Goal: Transaction & Acquisition: Purchase product/service

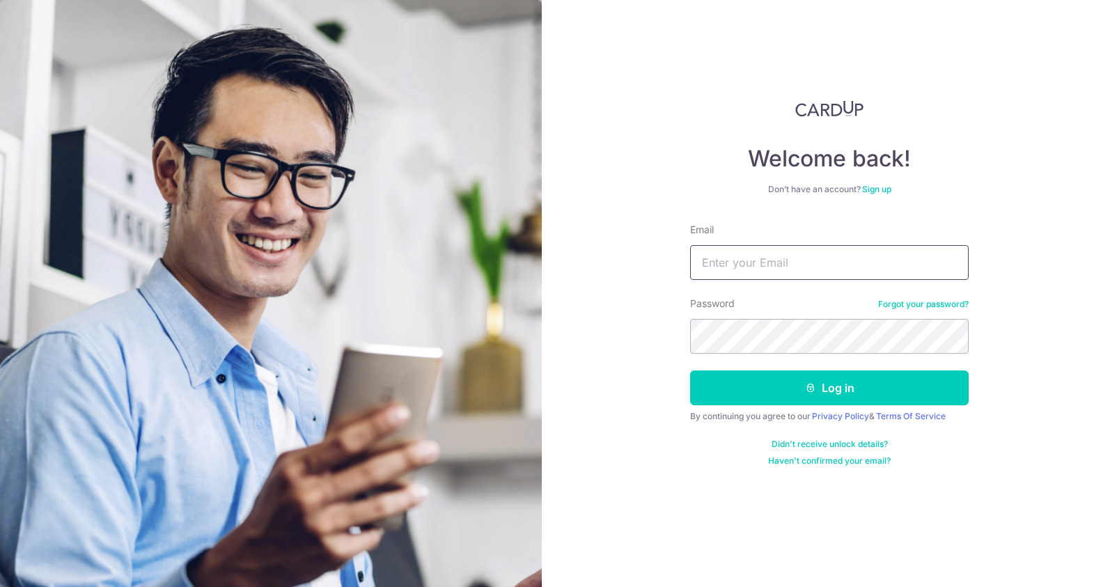
click at [811, 256] on input "Email" at bounding box center [829, 262] width 279 height 35
type input "[PERSON_NAME][EMAIL_ADDRESS][DOMAIN_NAME]"
click at [690, 371] on button "Log in" at bounding box center [829, 388] width 279 height 35
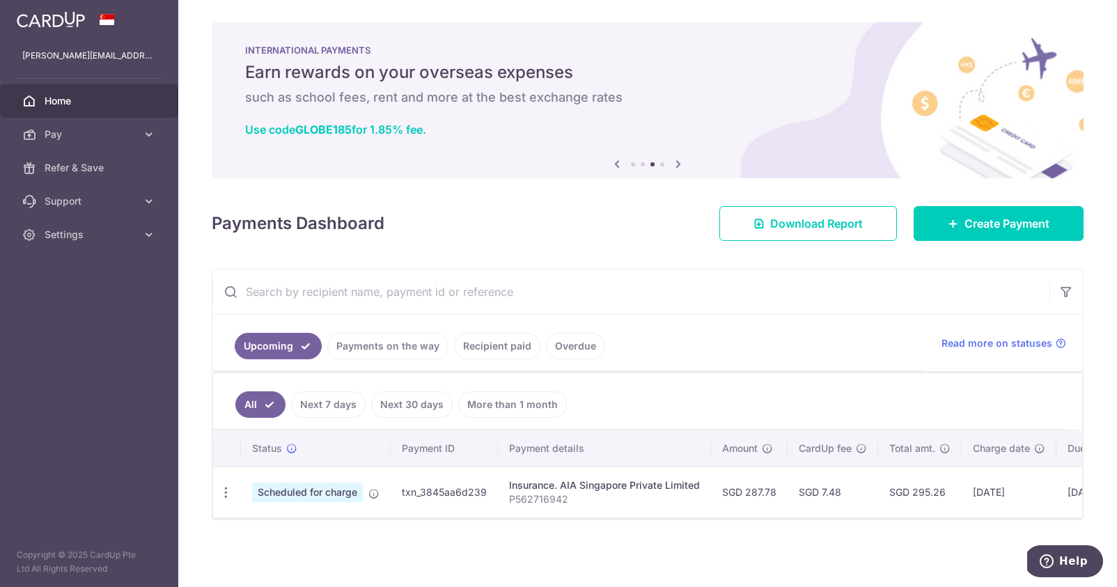
click at [569, 489] on div "Insurance. AIA Singapore Private Limited" at bounding box center [604, 486] width 191 height 14
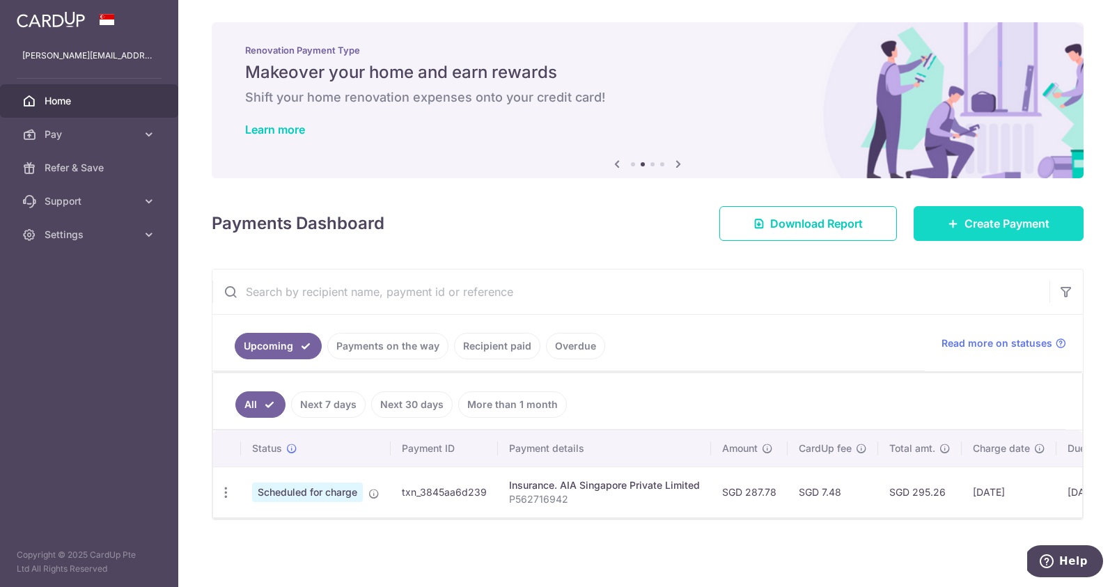
click at [948, 222] on icon at bounding box center [953, 223] width 11 height 11
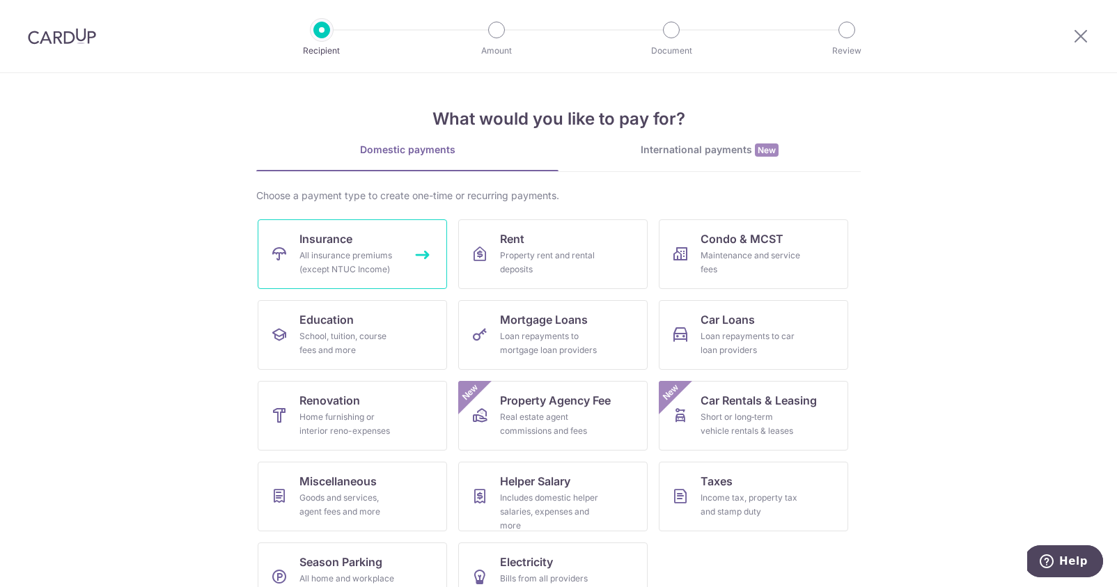
click at [360, 244] on link "Insurance All insurance premiums (except NTUC Income)" at bounding box center [352, 254] width 189 height 70
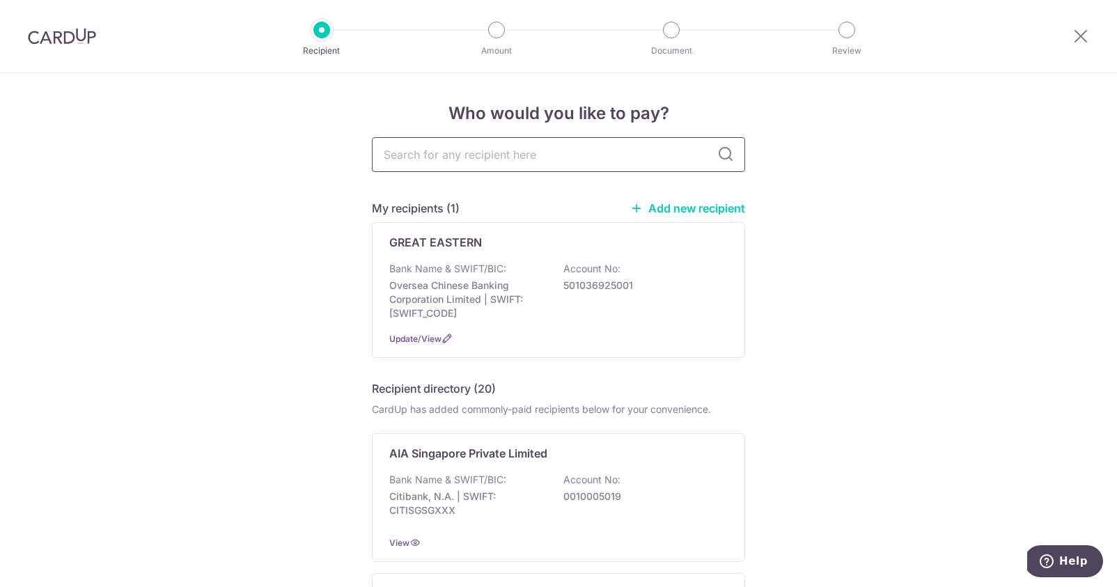
click at [517, 157] on input "text" at bounding box center [558, 154] width 373 height 35
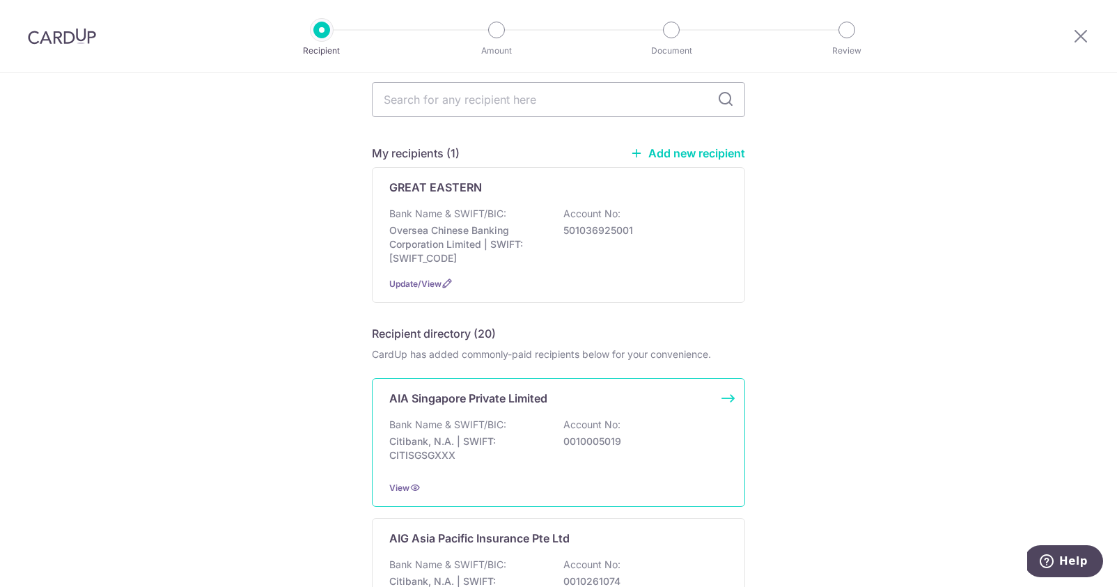
scroll to position [157, 0]
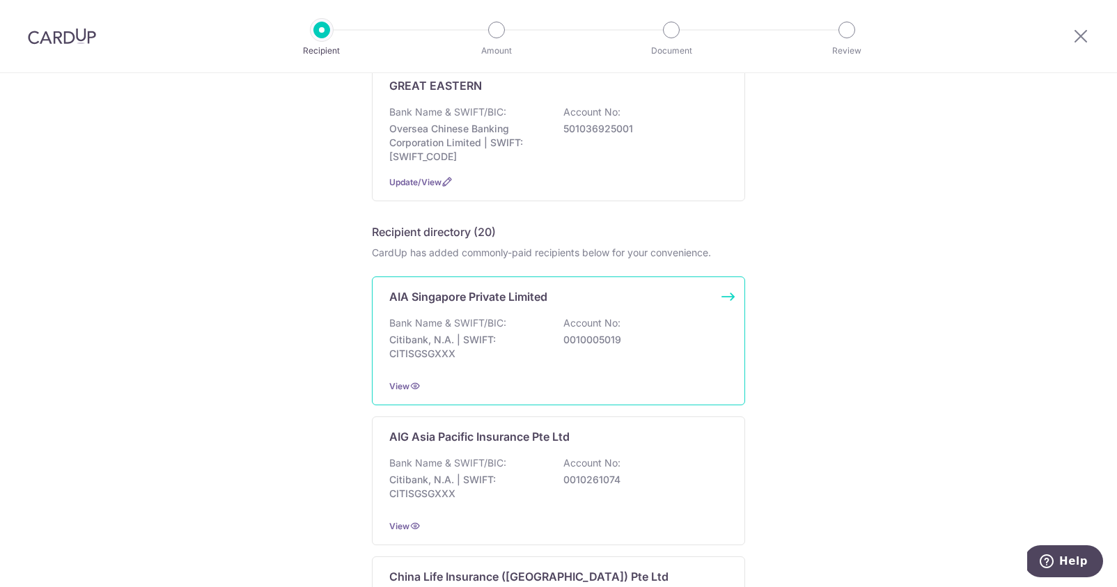
click at [610, 328] on p "Account No:" at bounding box center [592, 323] width 57 height 14
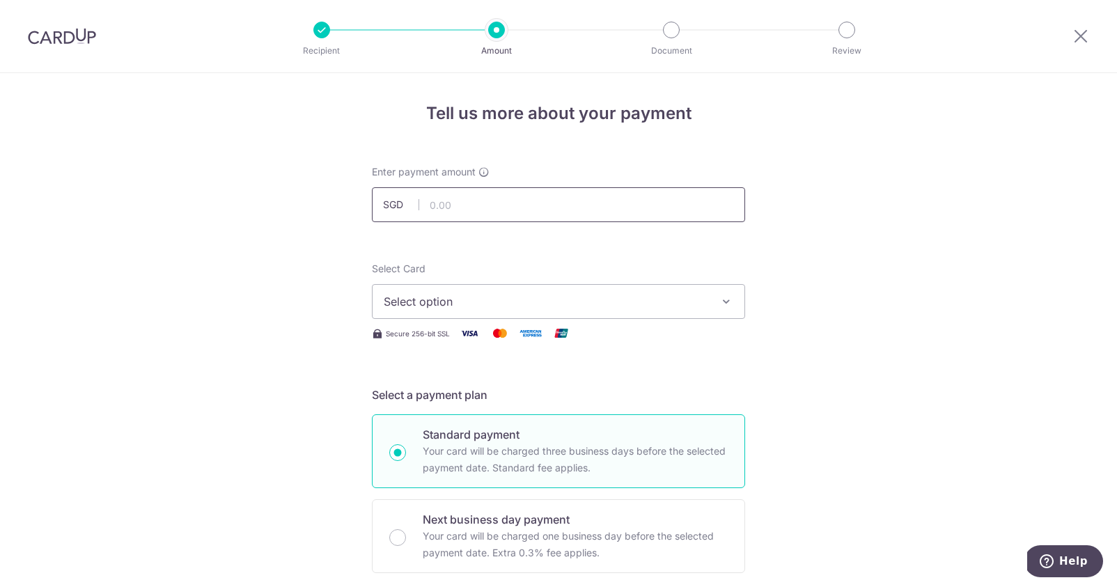
click at [519, 201] on input "text" at bounding box center [558, 204] width 373 height 35
type input "157.99"
click at [587, 307] on span "Select option" at bounding box center [546, 301] width 325 height 17
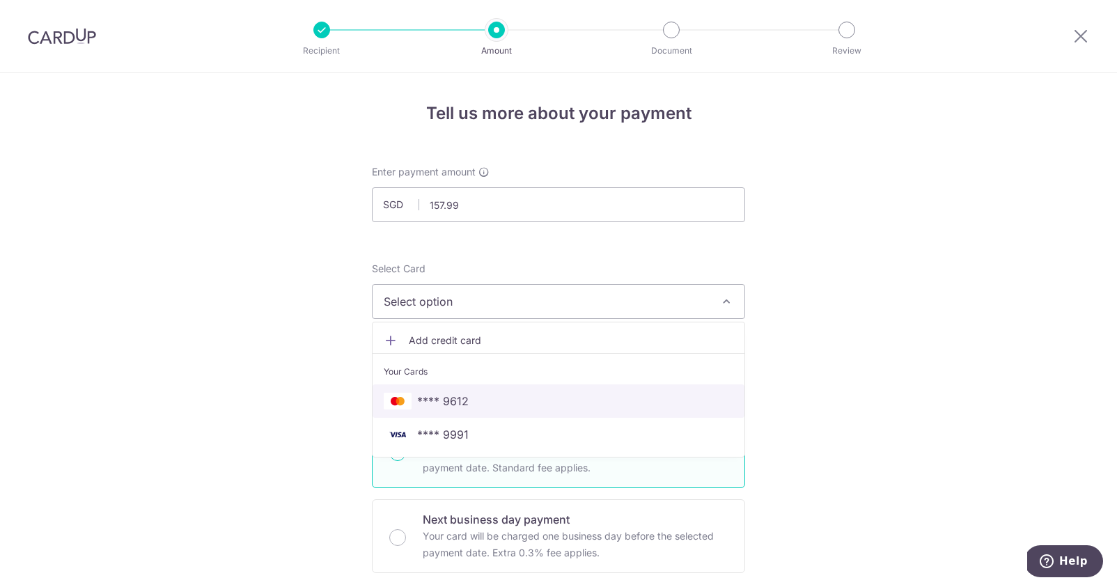
click at [526, 413] on link "**** 9612" at bounding box center [559, 401] width 372 height 33
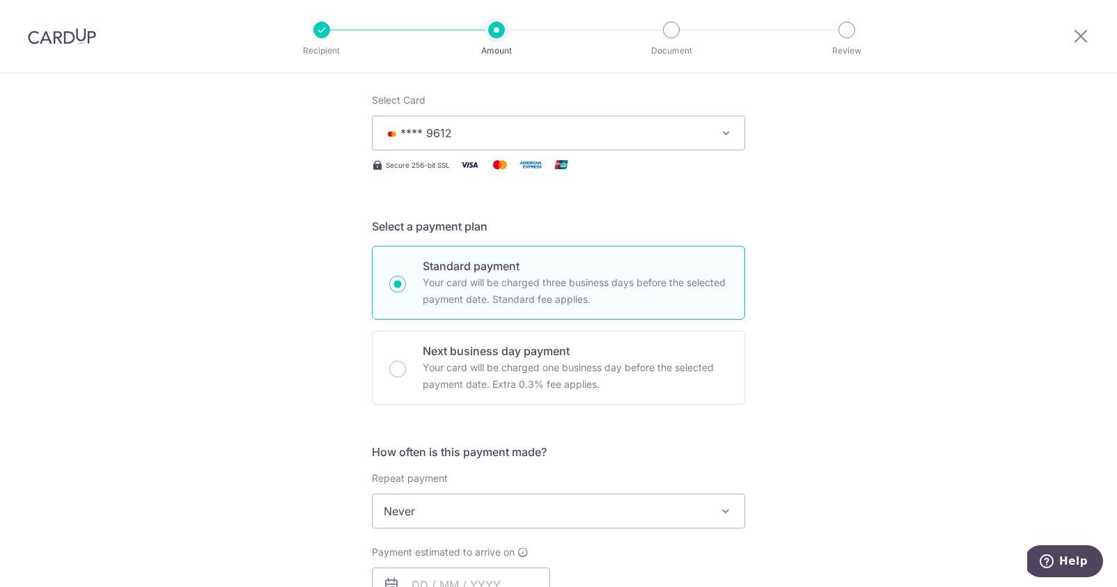
scroll to position [240, 0]
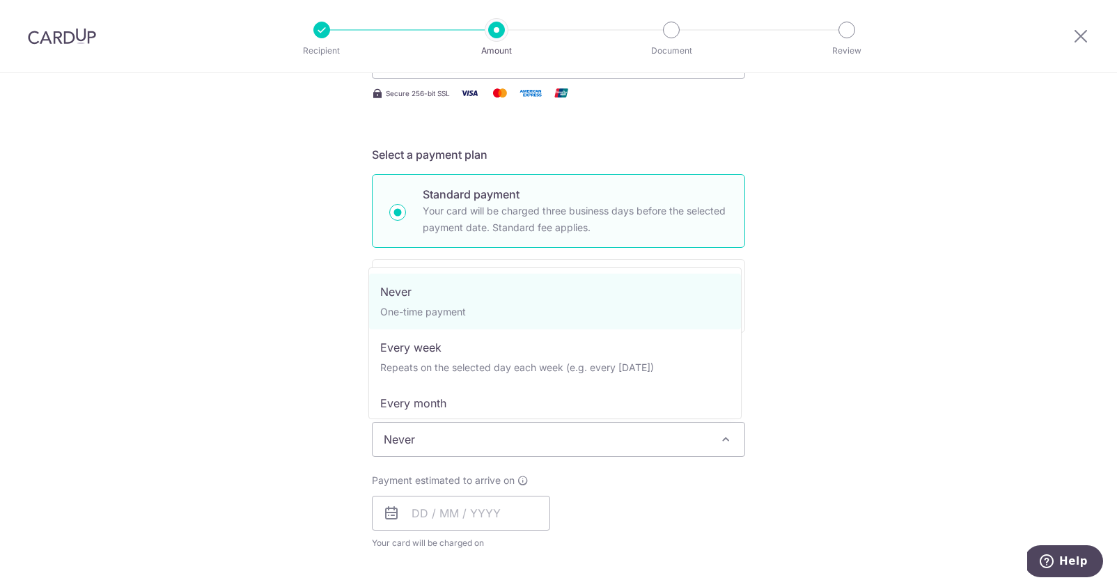
click at [623, 430] on span "Never" at bounding box center [559, 439] width 372 height 33
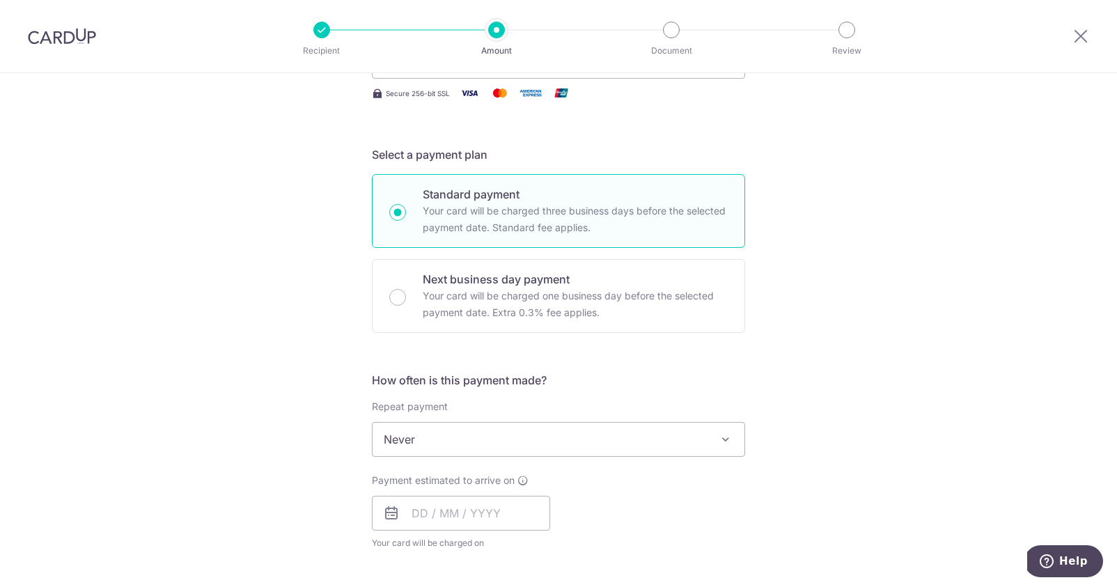
click at [821, 441] on div "Tell us more about your payment Enter payment amount SGD 157.99 157.99 Select C…" at bounding box center [558, 463] width 1117 height 1260
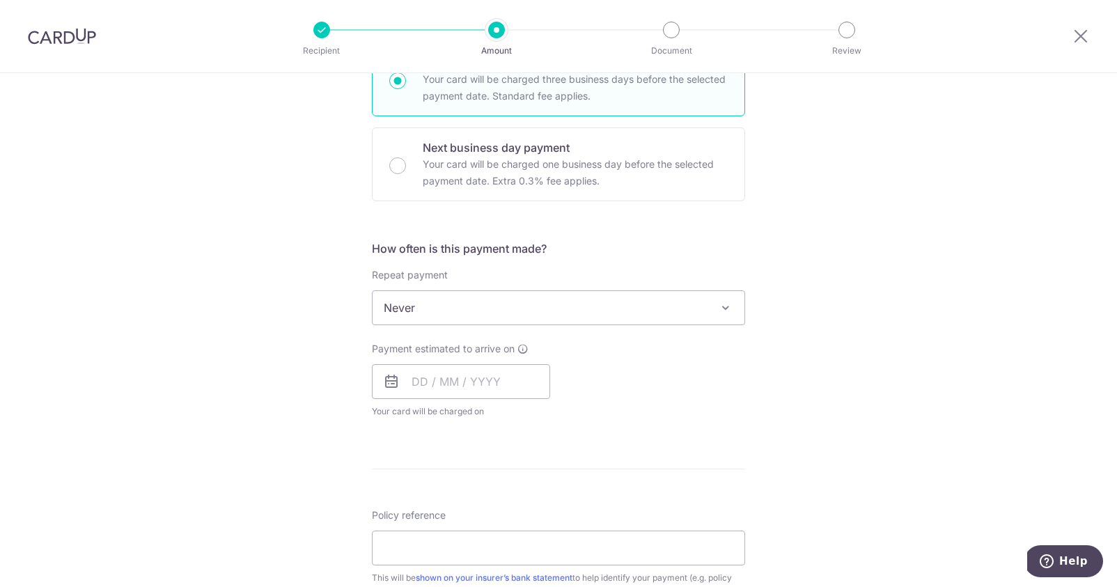
scroll to position [454, 0]
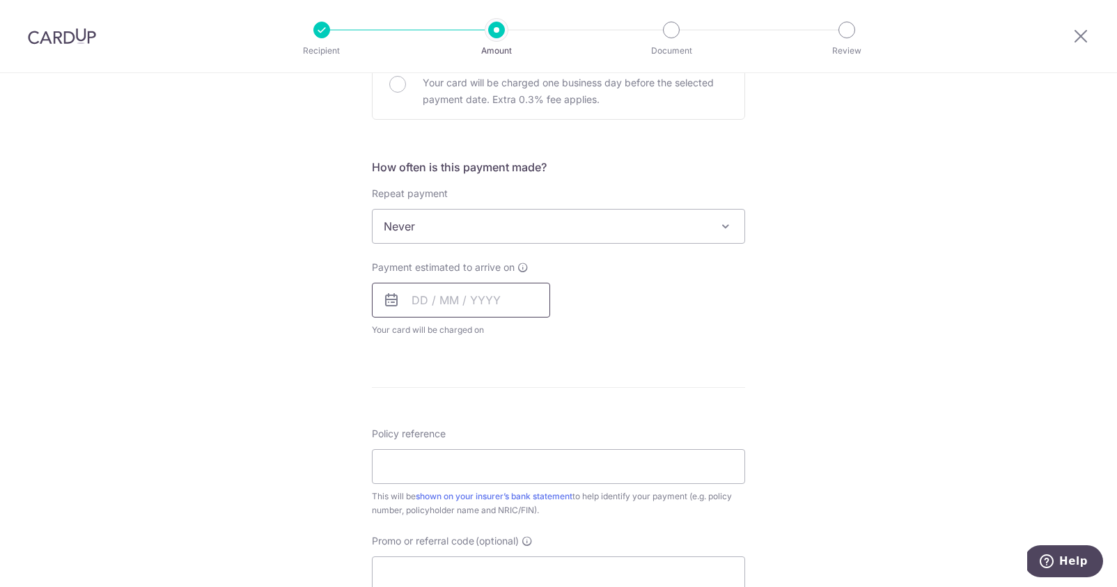
click at [438, 303] on input "text" at bounding box center [461, 300] width 178 height 35
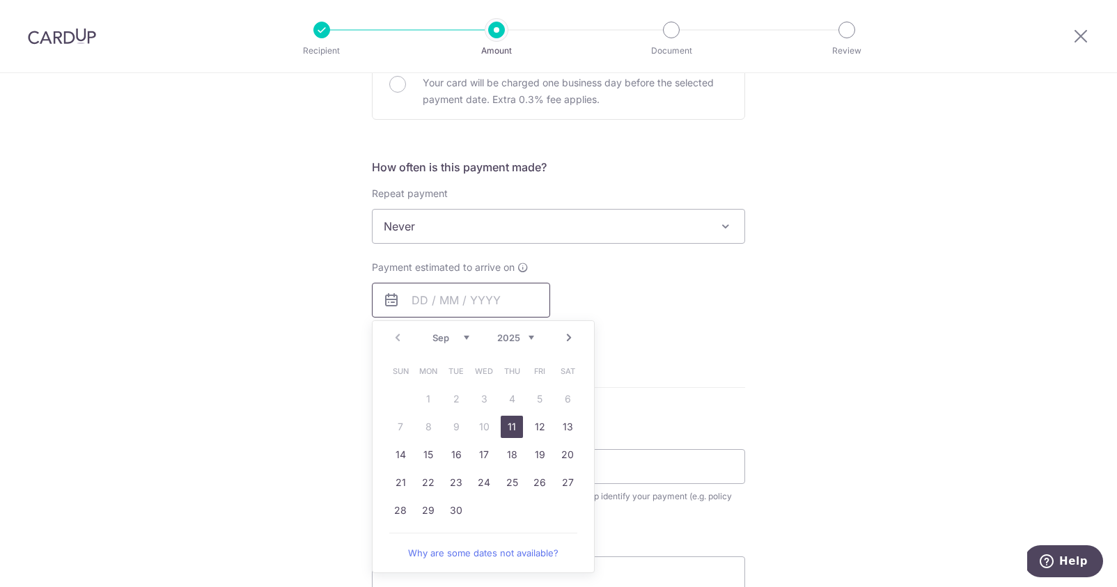
click at [438, 303] on input "text" at bounding box center [461, 300] width 178 height 35
click at [529, 478] on link "26" at bounding box center [540, 483] width 22 height 22
type input "26/09/2025"
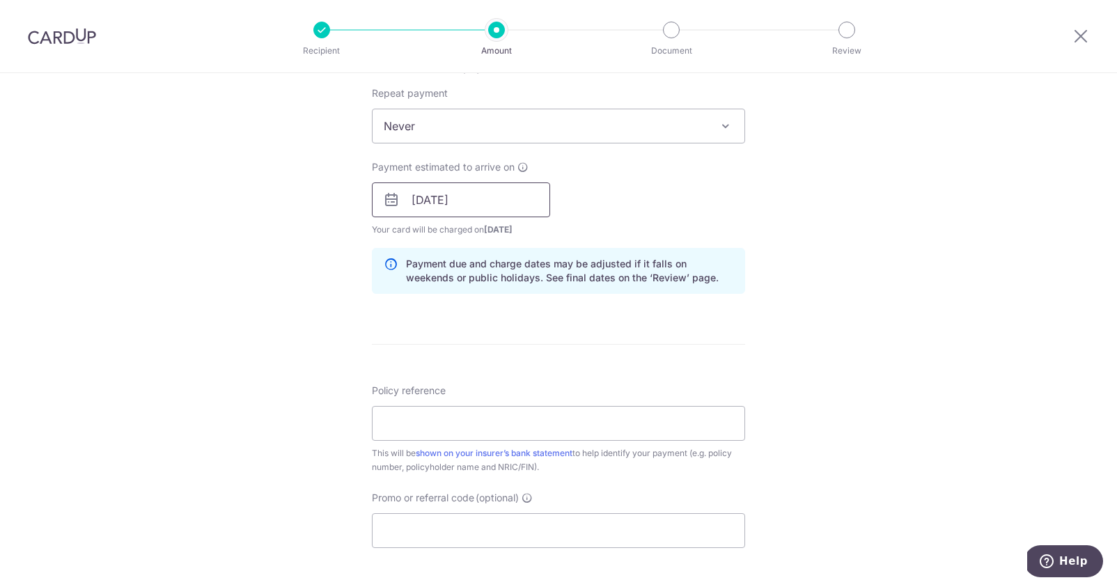
scroll to position [561, 0]
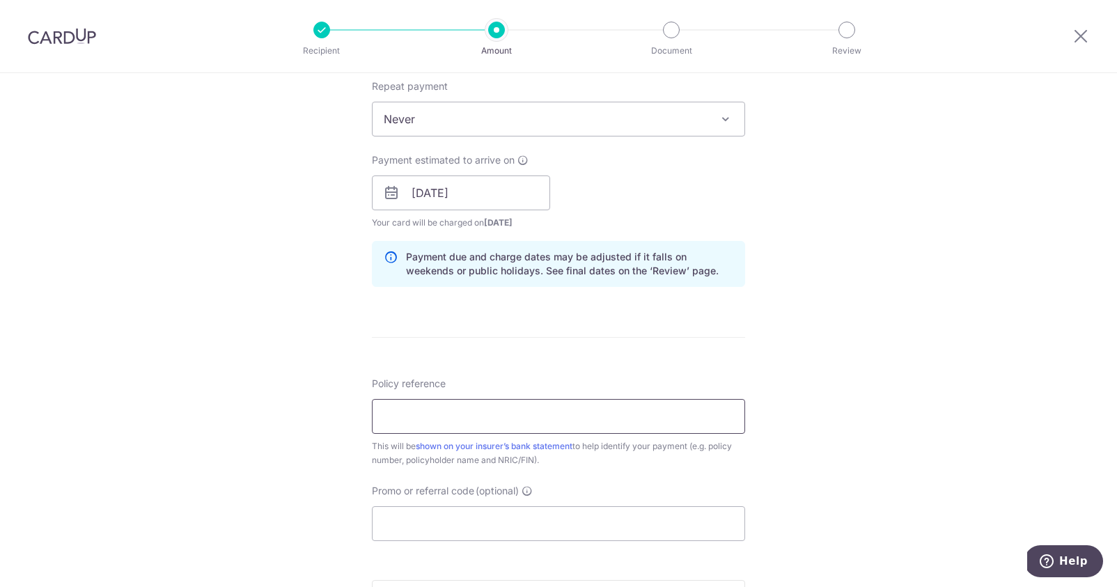
click at [459, 401] on input "Policy reference" at bounding box center [558, 416] width 373 height 35
paste input "E230905153"
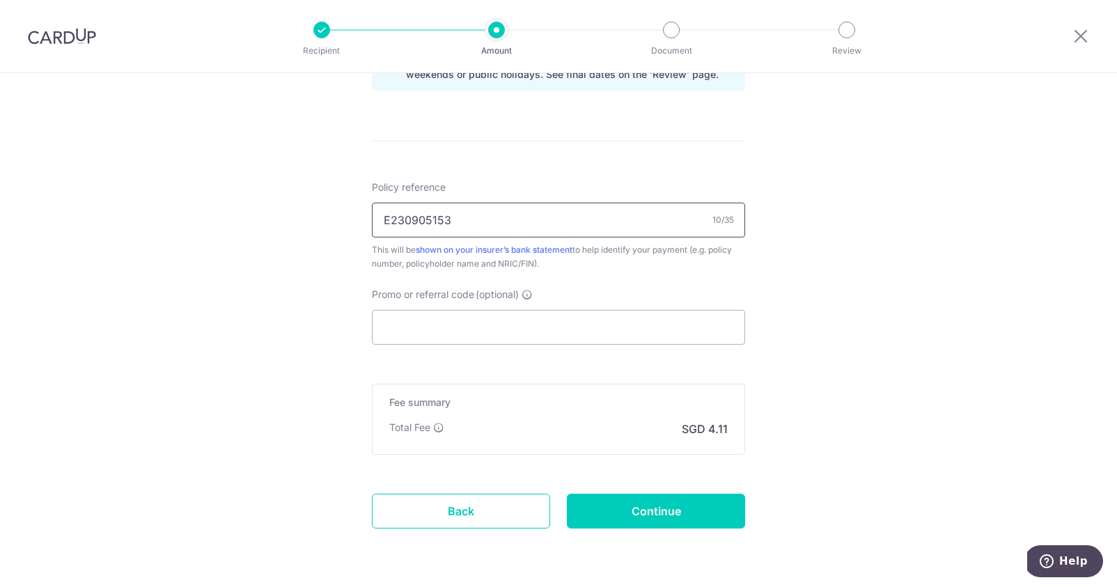
scroll to position [759, 0]
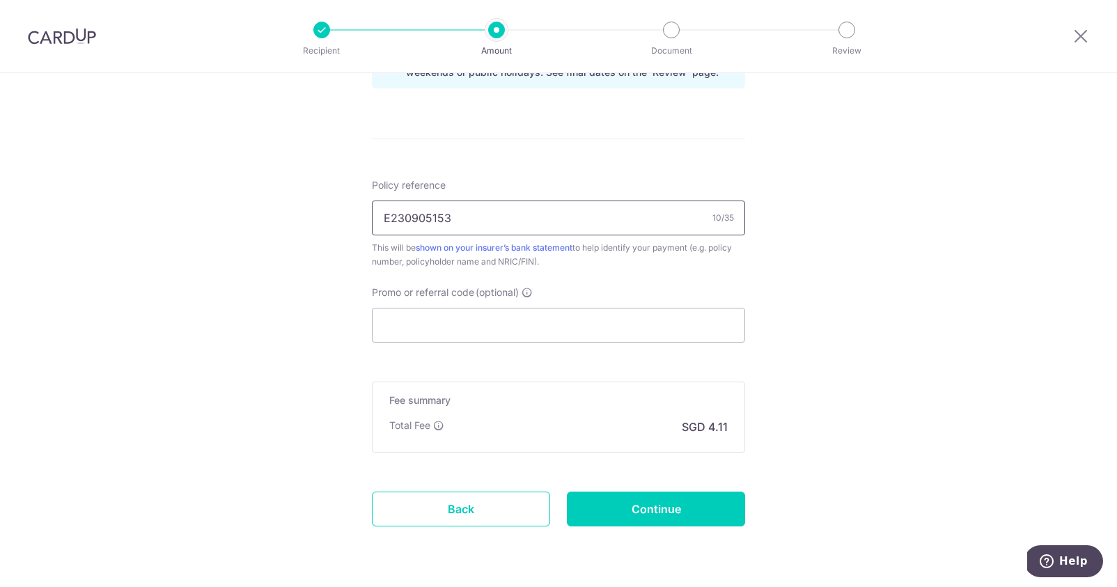
click at [494, 222] on input "E230905153" at bounding box center [558, 218] width 373 height 35
paste input "P522079991"
type input "P522079991"
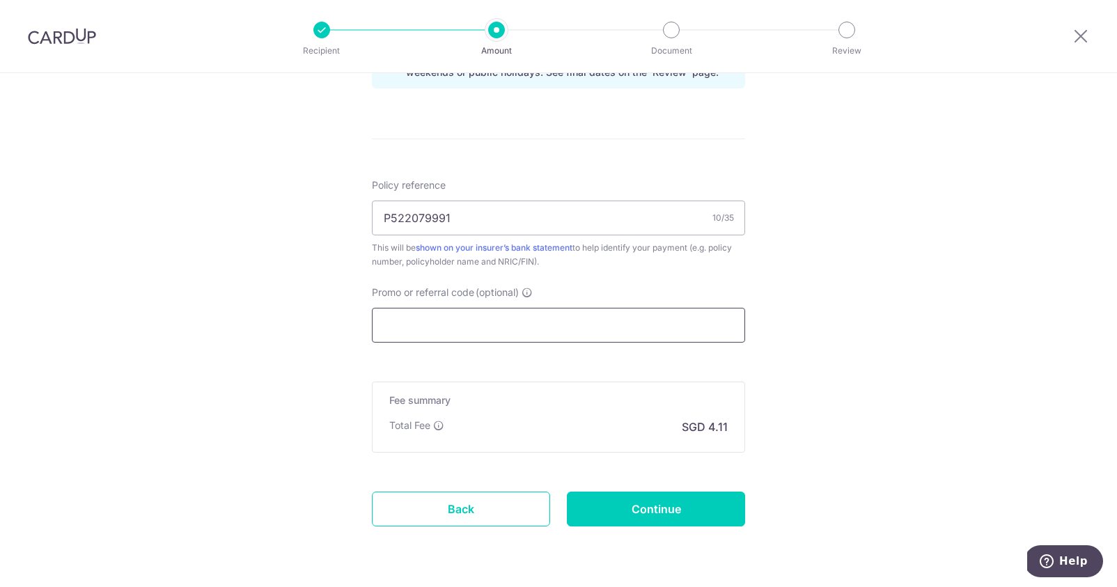
click at [516, 330] on input "Promo or referral code (optional)" at bounding box center [558, 325] width 373 height 35
paste input "OFF225"
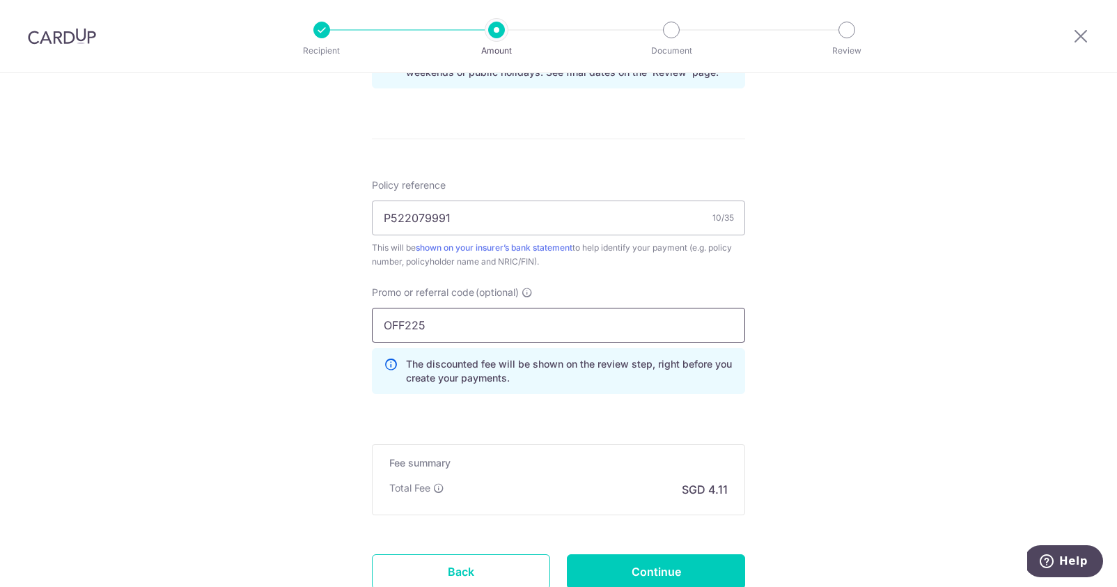
type input "OFF225"
click at [869, 371] on div "Tell us more about your payment Enter payment amount SGD 157.99 157.99 Select C…" at bounding box center [558, 4] width 1117 height 1380
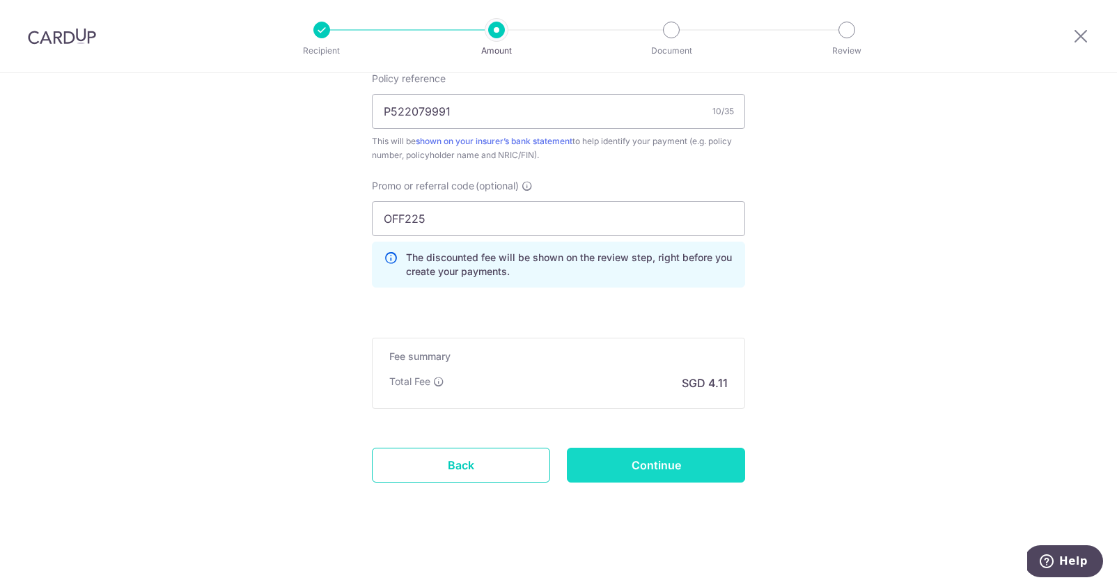
click at [690, 472] on input "Continue" at bounding box center [656, 465] width 178 height 35
type input "Create Schedule"
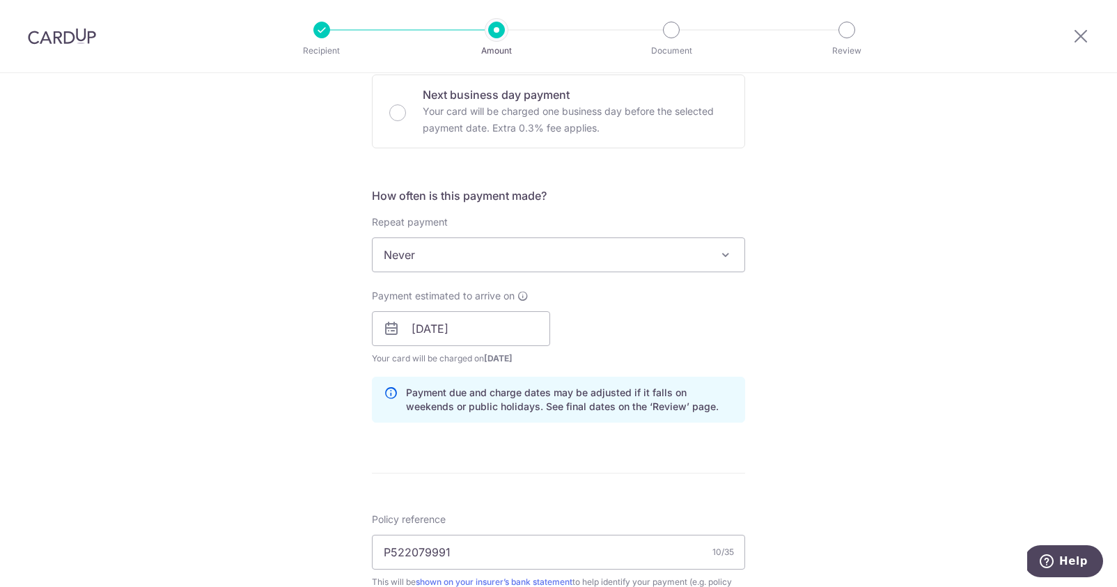
scroll to position [424, 0]
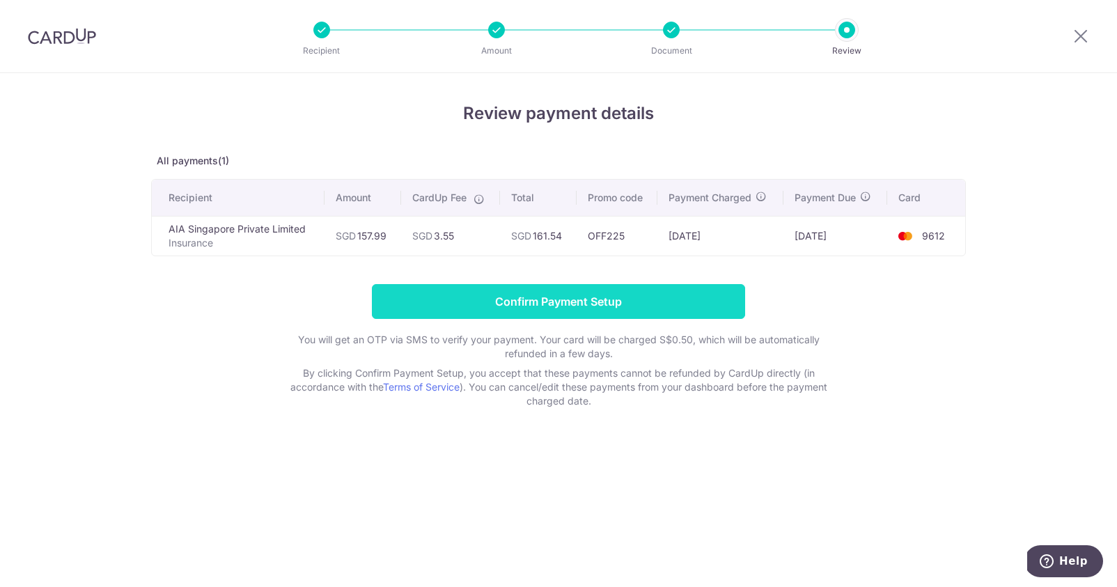
click at [665, 285] on input "Confirm Payment Setup" at bounding box center [558, 301] width 373 height 35
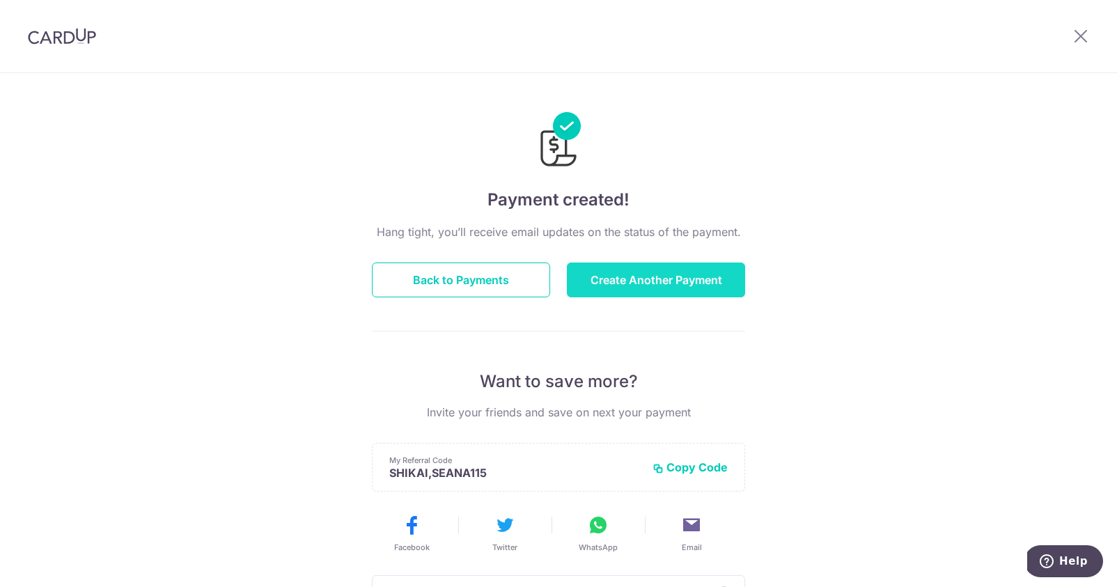
click at [616, 272] on button "Create Another Payment" at bounding box center [656, 280] width 178 height 35
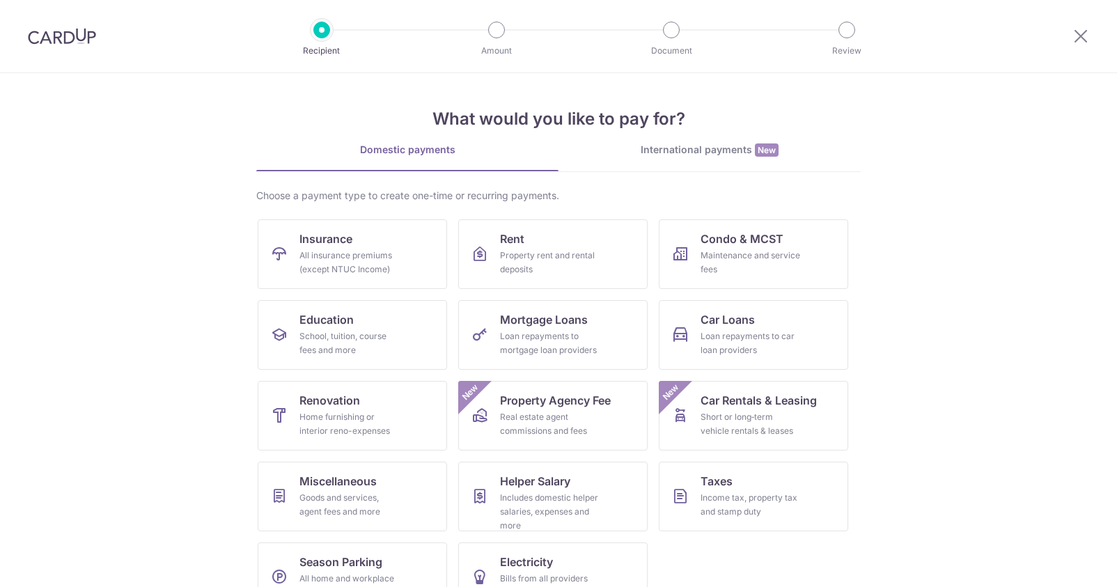
scroll to position [36, 0]
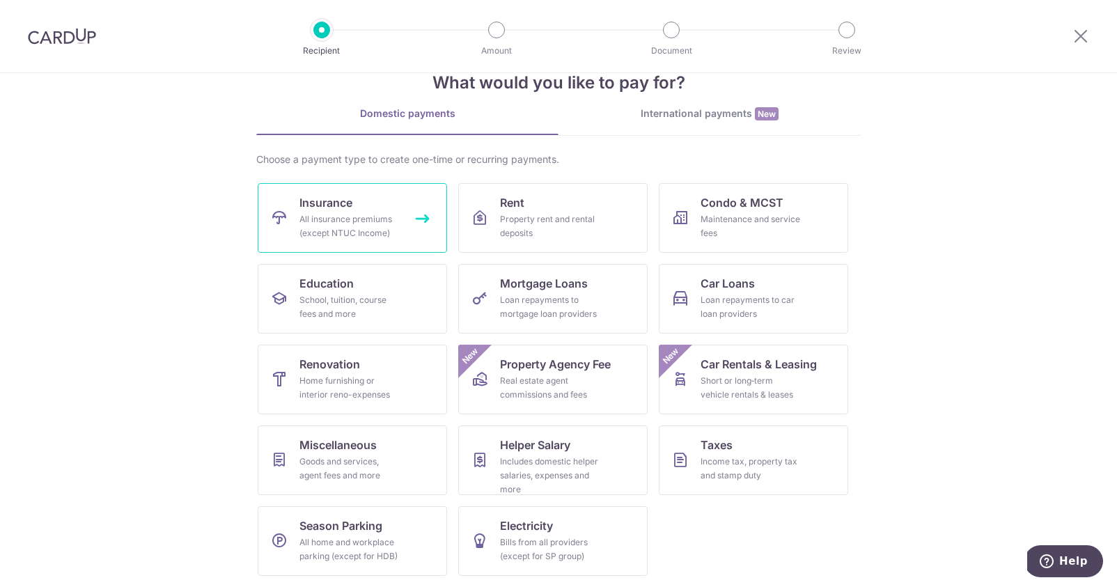
click at [317, 201] on span "Insurance" at bounding box center [326, 202] width 53 height 17
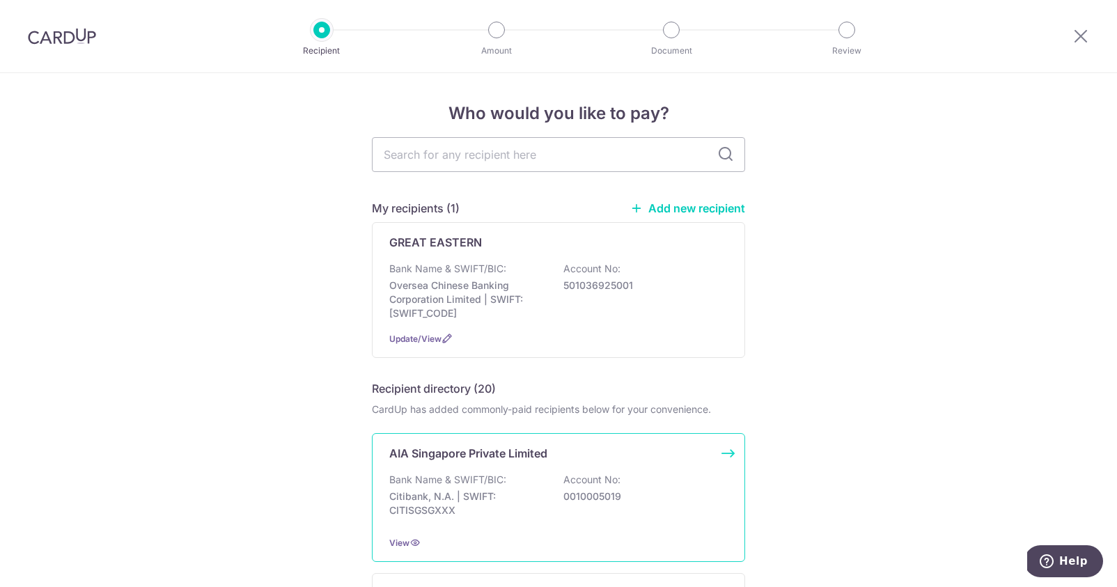
click at [568, 455] on div "AIA Singapore Private Limited" at bounding box center [550, 453] width 322 height 17
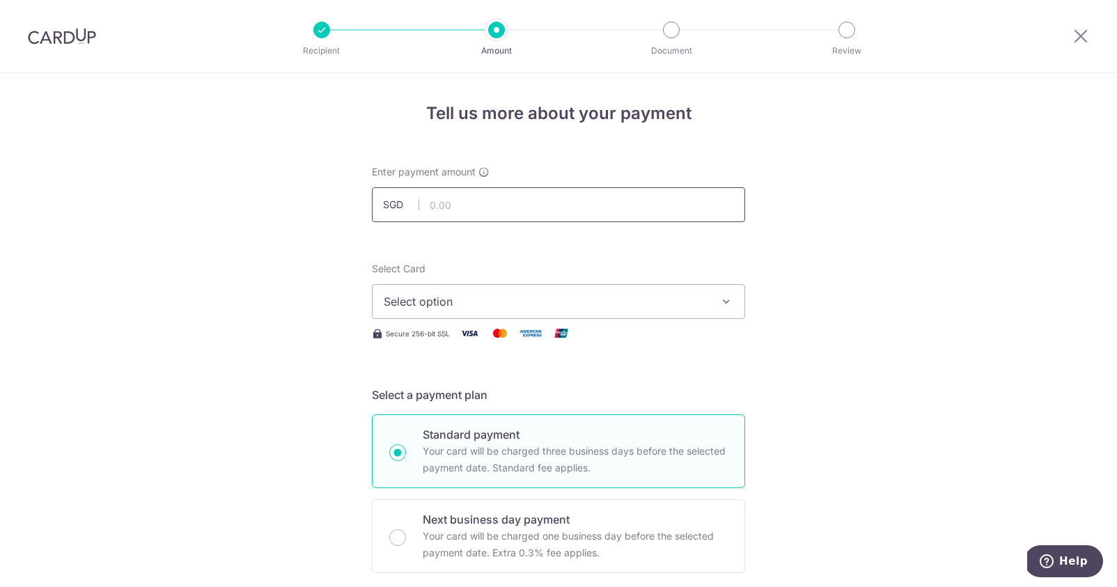
click at [541, 202] on input "text" at bounding box center [558, 204] width 373 height 35
type input "255.00"
click at [539, 297] on span "Select option" at bounding box center [546, 301] width 325 height 17
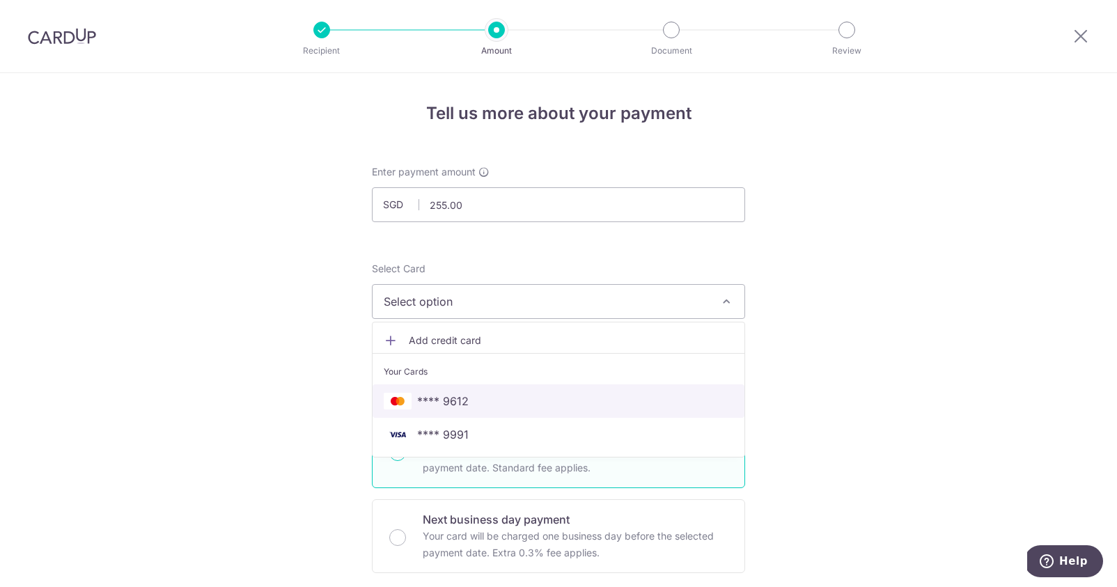
click at [516, 398] on span "**** 9612" at bounding box center [559, 401] width 350 height 17
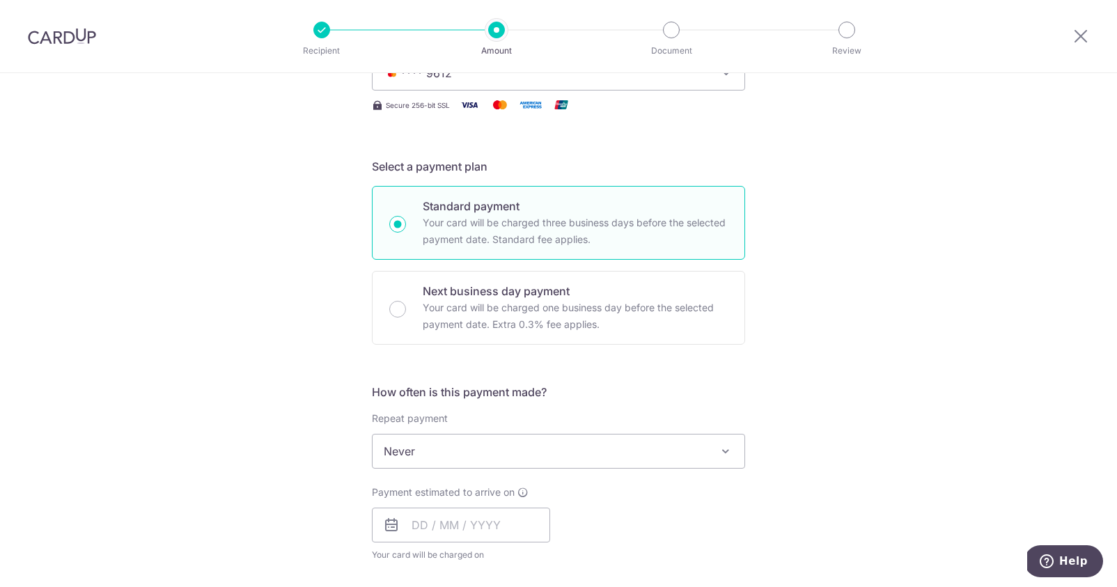
scroll to position [287, 0]
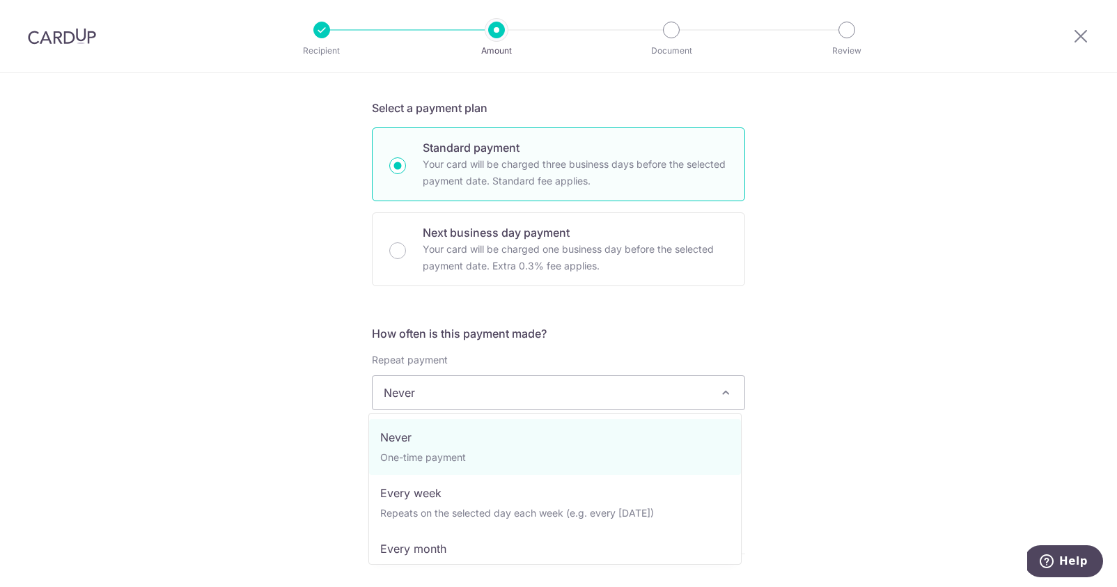
click at [484, 391] on span "Never" at bounding box center [559, 392] width 372 height 33
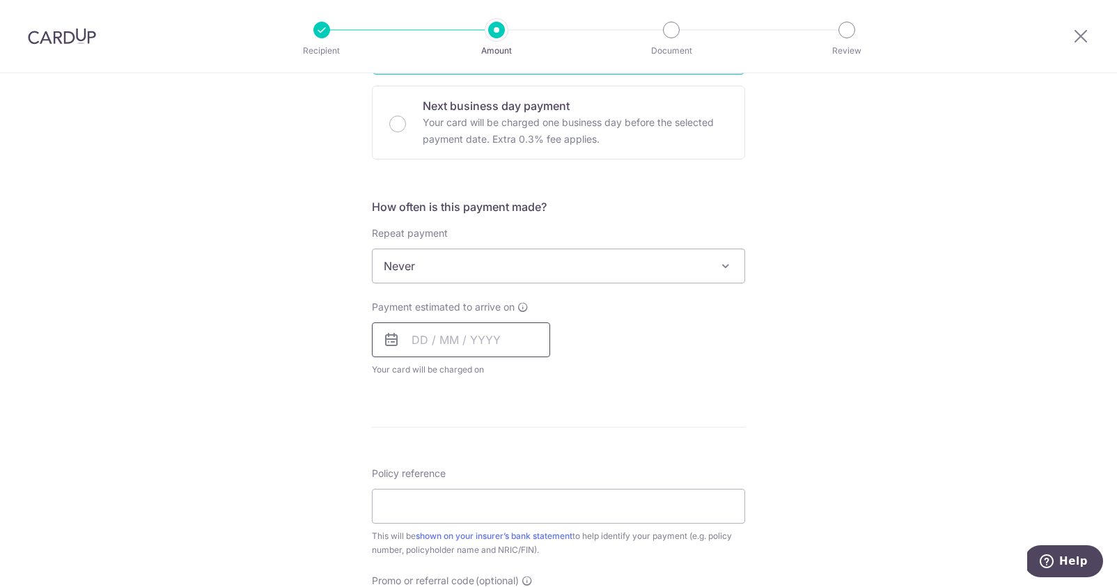
scroll to position [419, 0]
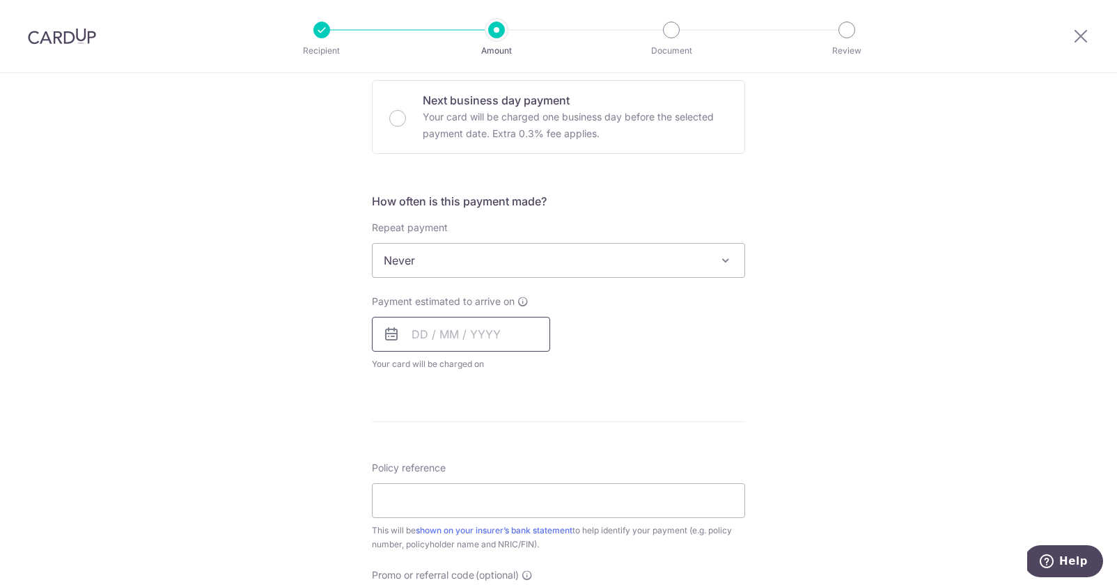
click at [443, 337] on input "text" at bounding box center [461, 334] width 178 height 35
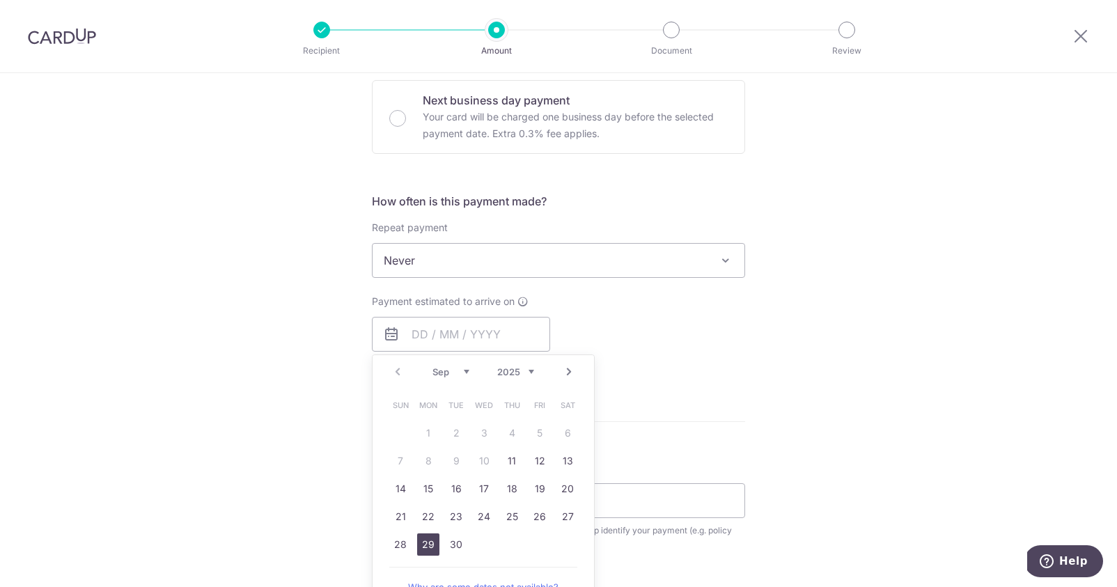
click at [426, 540] on link "29" at bounding box center [428, 545] width 22 height 22
type input "[DATE]"
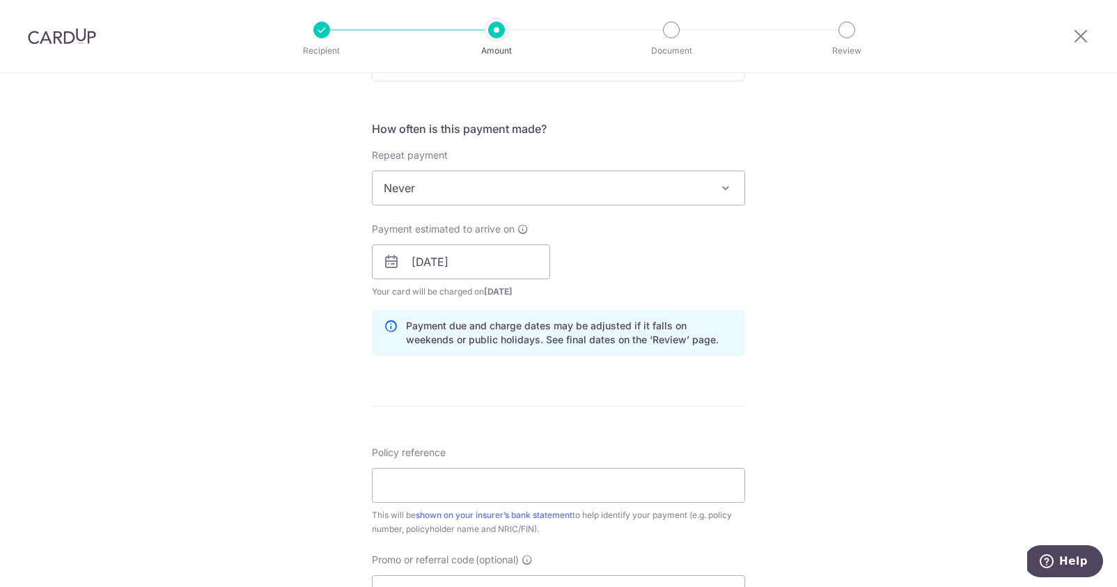
scroll to position [502, 0]
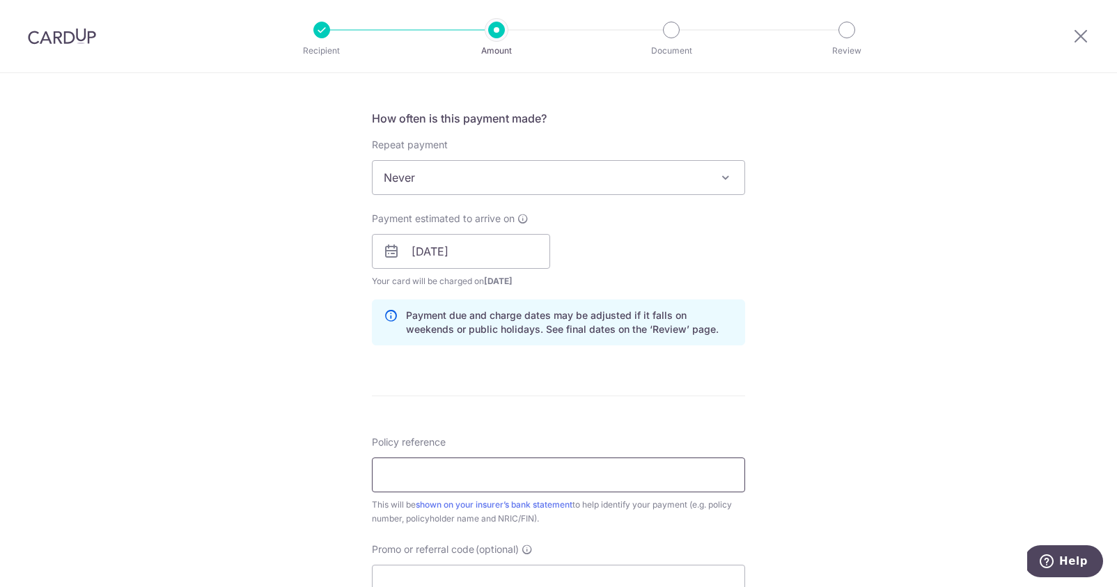
click at [437, 479] on input "Policy reference" at bounding box center [558, 475] width 373 height 35
paste input "E230905153"
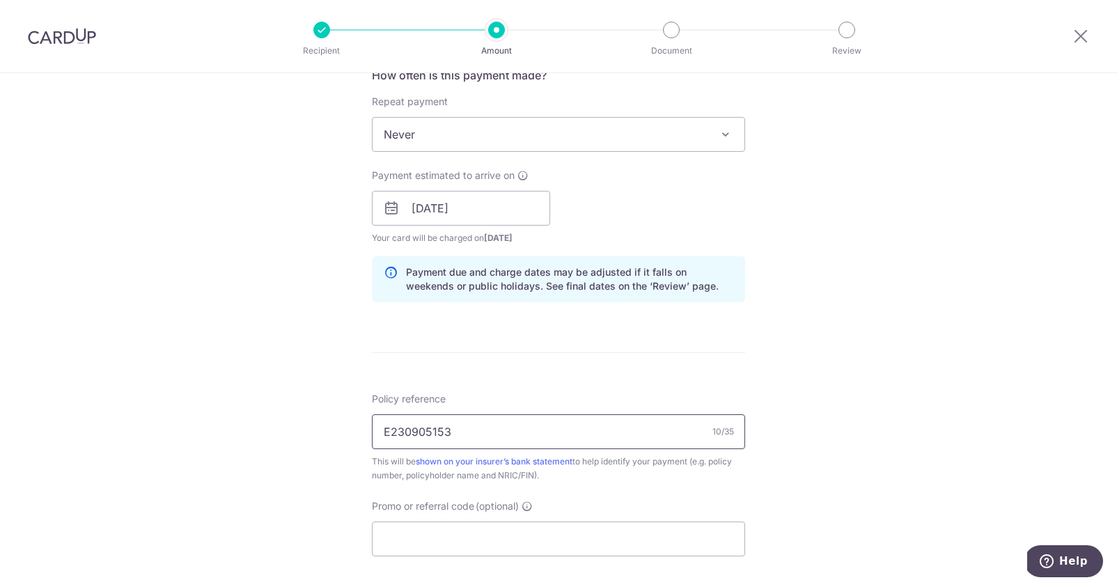
scroll to position [548, 0]
type input "E230905153"
click at [679, 500] on div "Promo or referral code (optional) The discounted fee will be shown on the revie…" at bounding box center [558, 525] width 373 height 57
click at [599, 537] on input "Promo or referral code (optional)" at bounding box center [558, 536] width 373 height 35
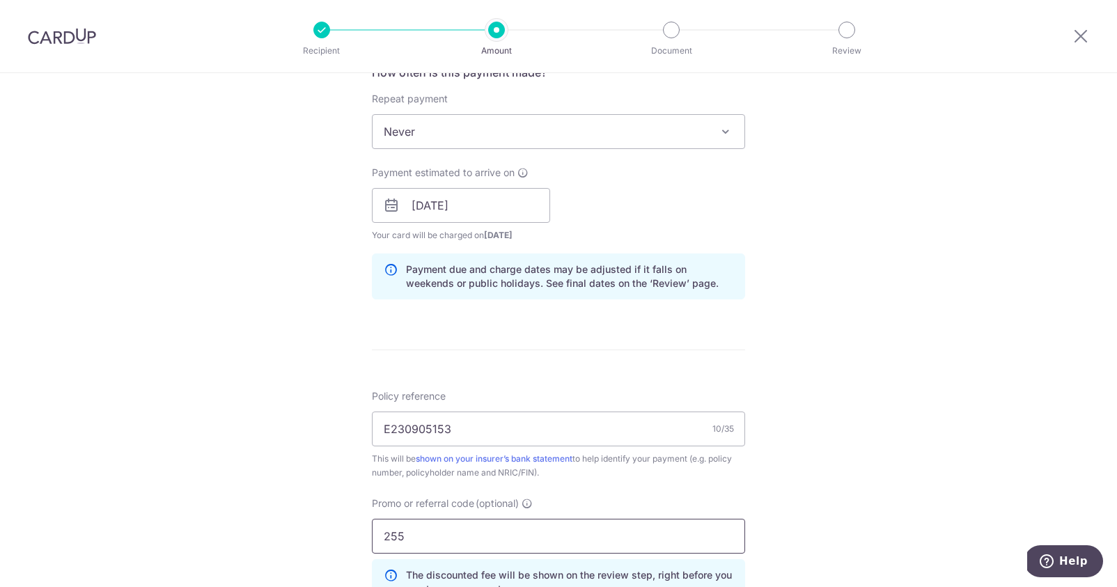
type input "255"
click at [697, 493] on div "Policy reference E230905153 10/35 This will be shown on your insurer’s bank sta…" at bounding box center [558, 502] width 373 height 227
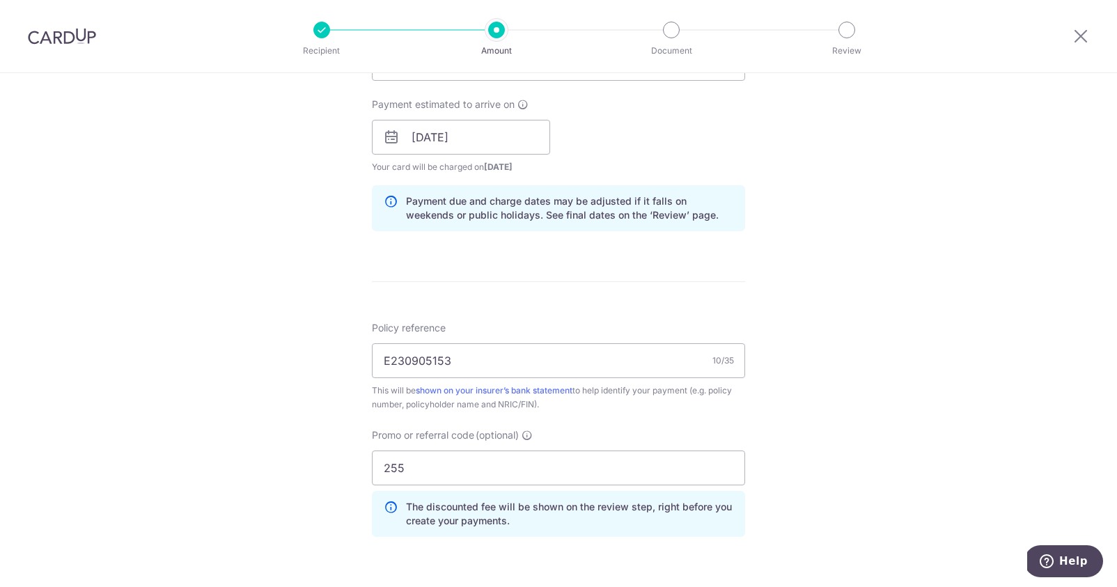
scroll to position [617, 0]
click at [589, 472] on input "255" at bounding box center [558, 467] width 373 height 35
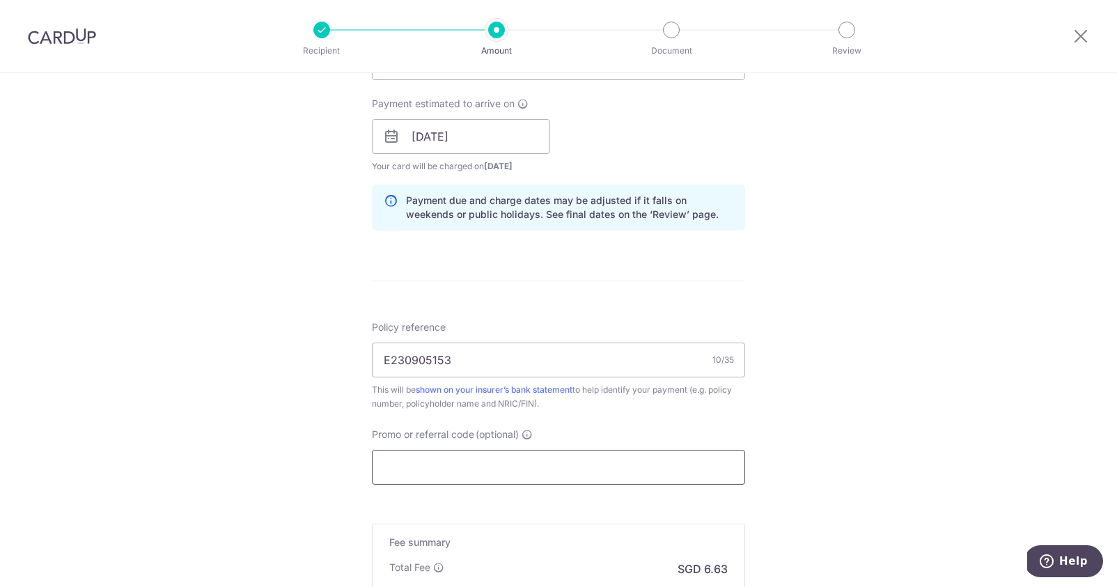
paste input "E230905153"
type input "E230905153"
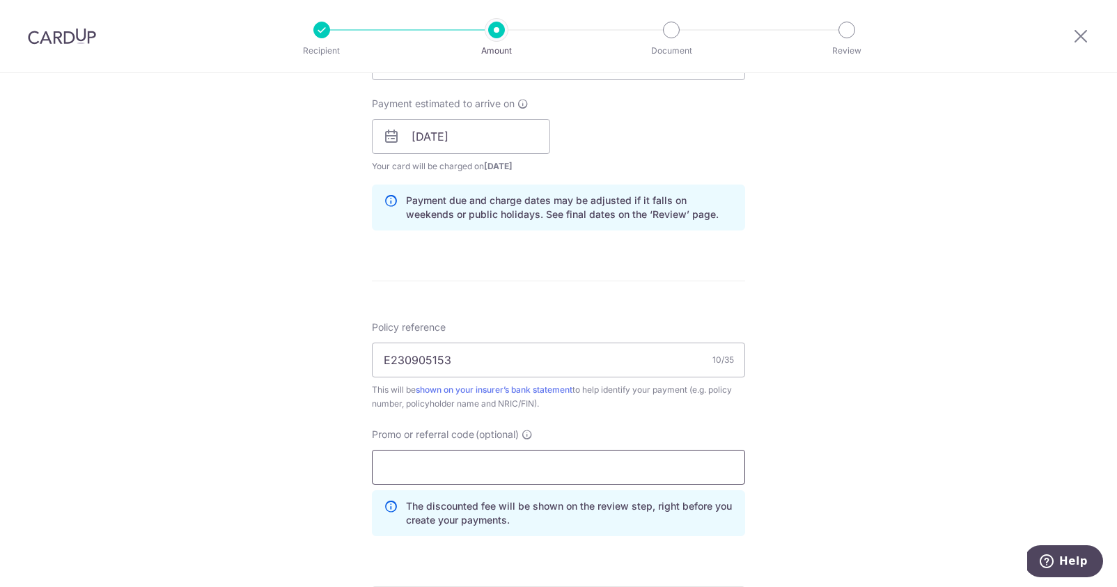
paste input "OFF225"
type input "OFF225"
click at [827, 408] on div "Tell us more about your payment Enter payment amount SGD 255.00 255.00 Select C…" at bounding box center [558, 146] width 1117 height 1380
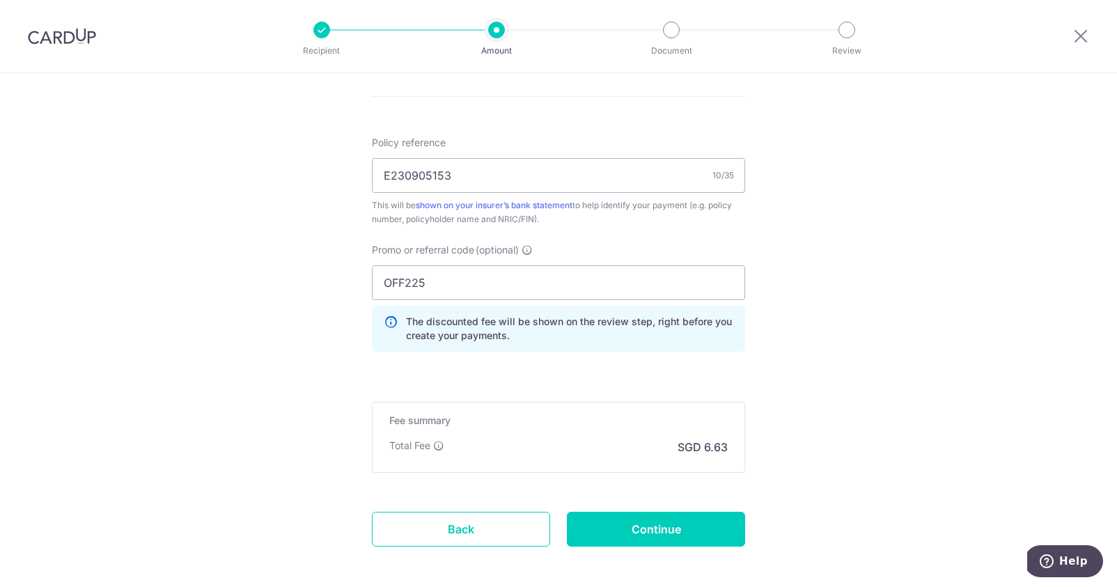
scroll to position [807, 0]
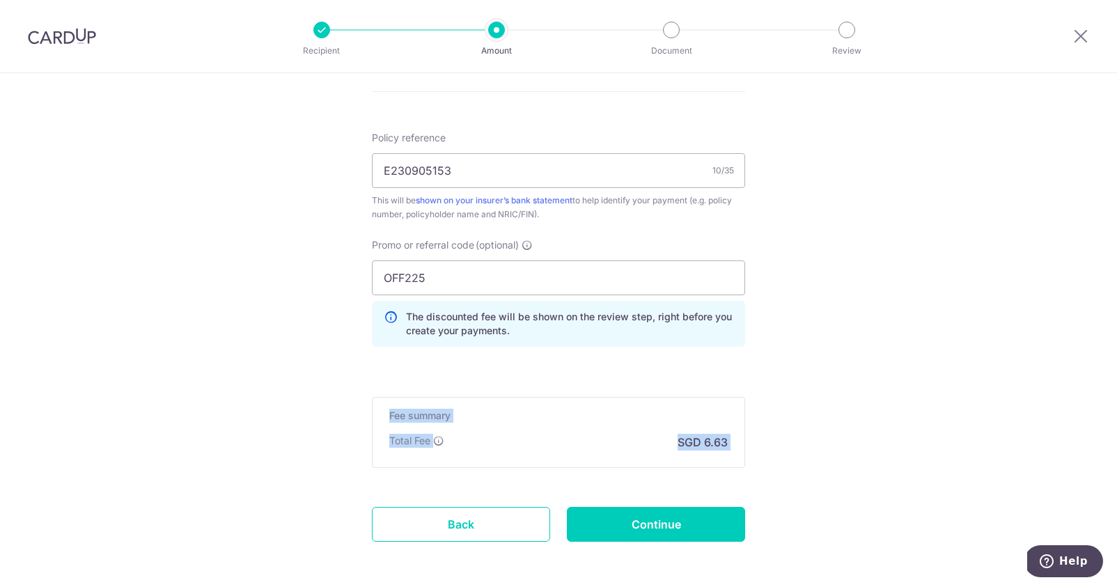
drag, startPoint x: 665, startPoint y: 505, endPoint x: 580, endPoint y: 376, distance: 155.0
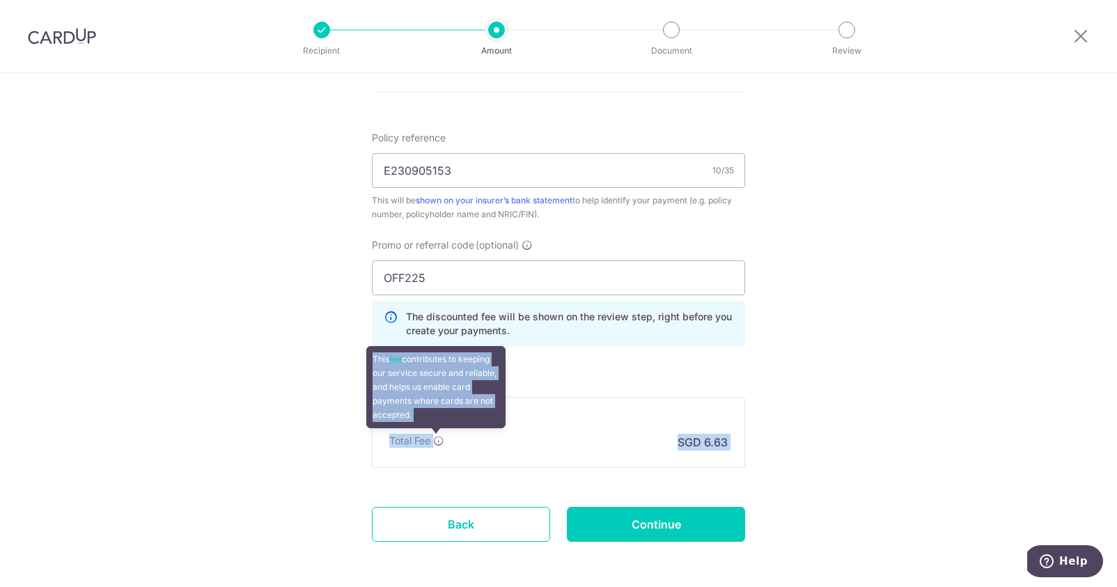
click at [437, 442] on icon at bounding box center [438, 440] width 11 height 11
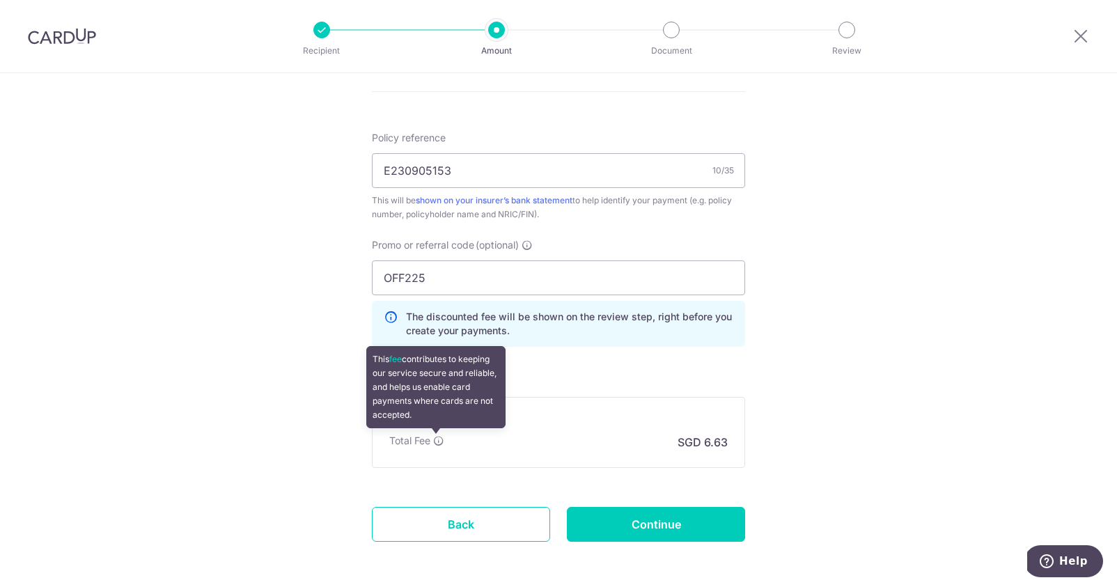
click at [436, 440] on icon at bounding box center [438, 440] width 11 height 11
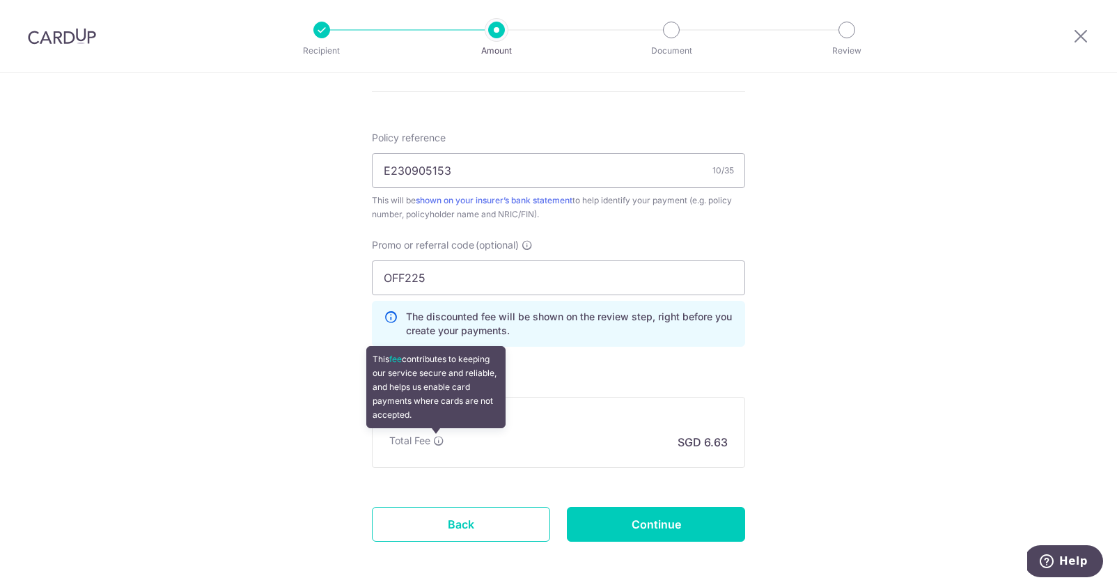
click at [435, 442] on icon at bounding box center [438, 440] width 11 height 11
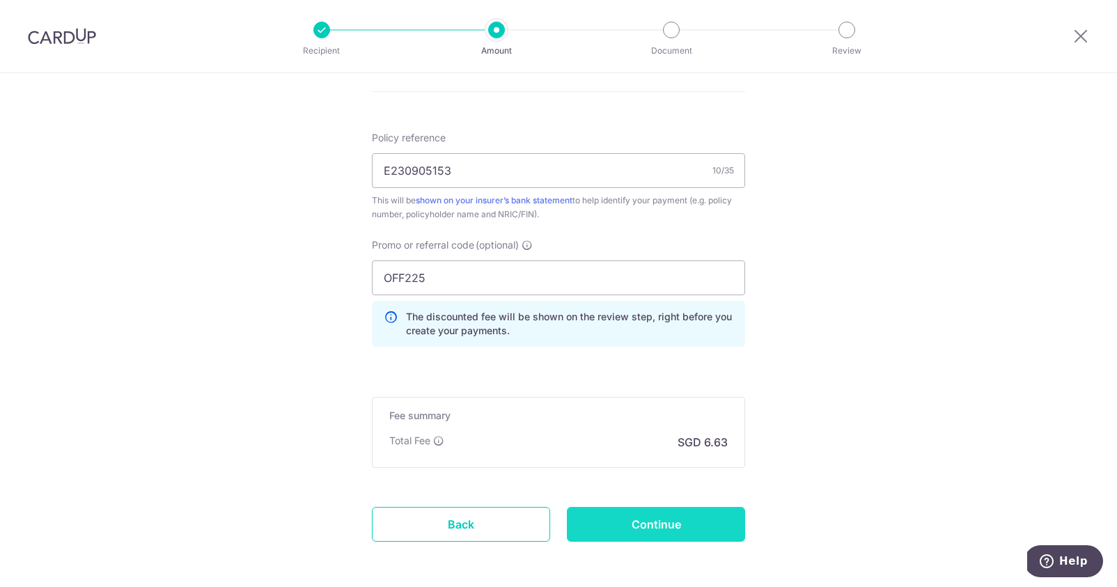
click at [668, 518] on input "Continue" at bounding box center [656, 524] width 178 height 35
type input "Create Schedule"
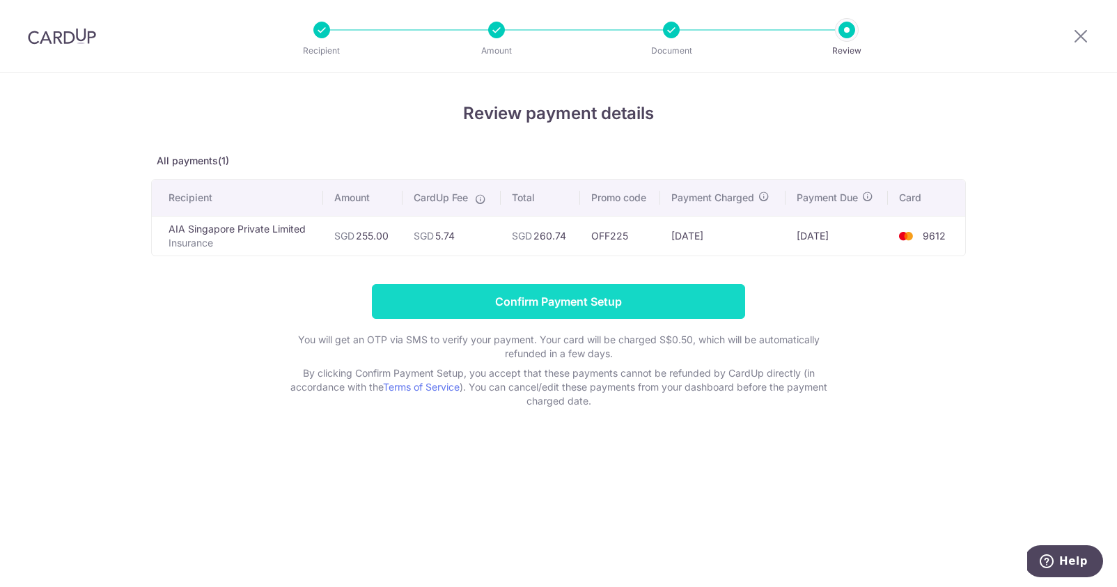
click at [666, 288] on input "Confirm Payment Setup" at bounding box center [558, 301] width 373 height 35
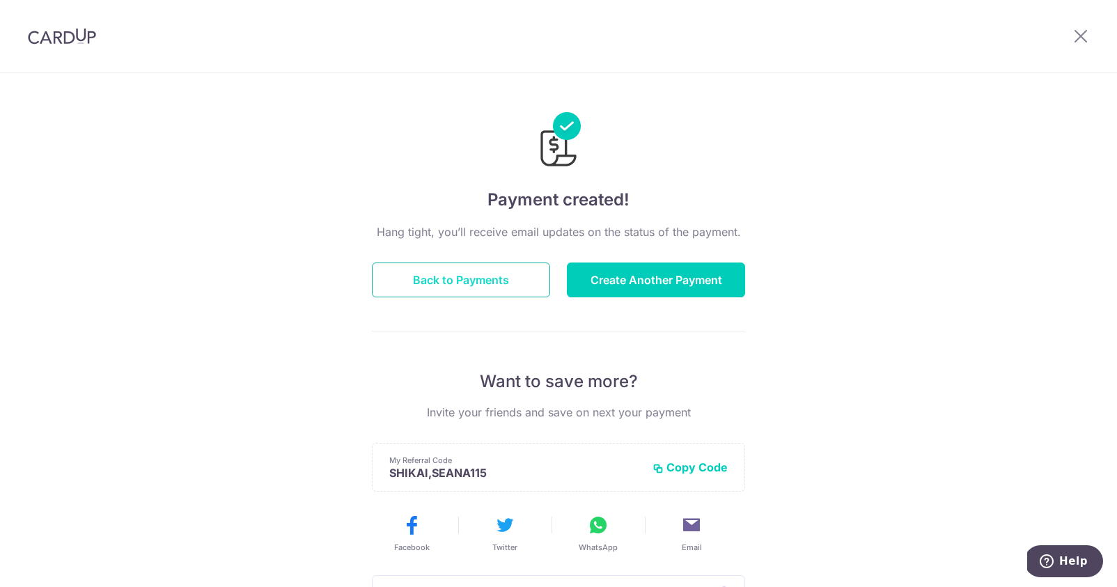
click at [502, 274] on button "Back to Payments" at bounding box center [461, 280] width 178 height 35
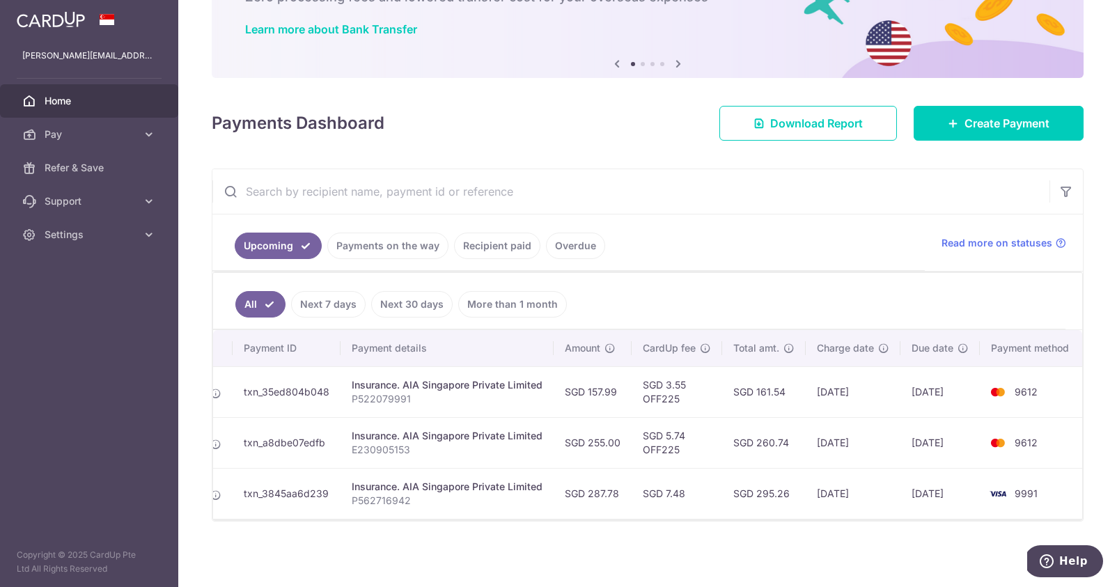
scroll to position [0, 163]
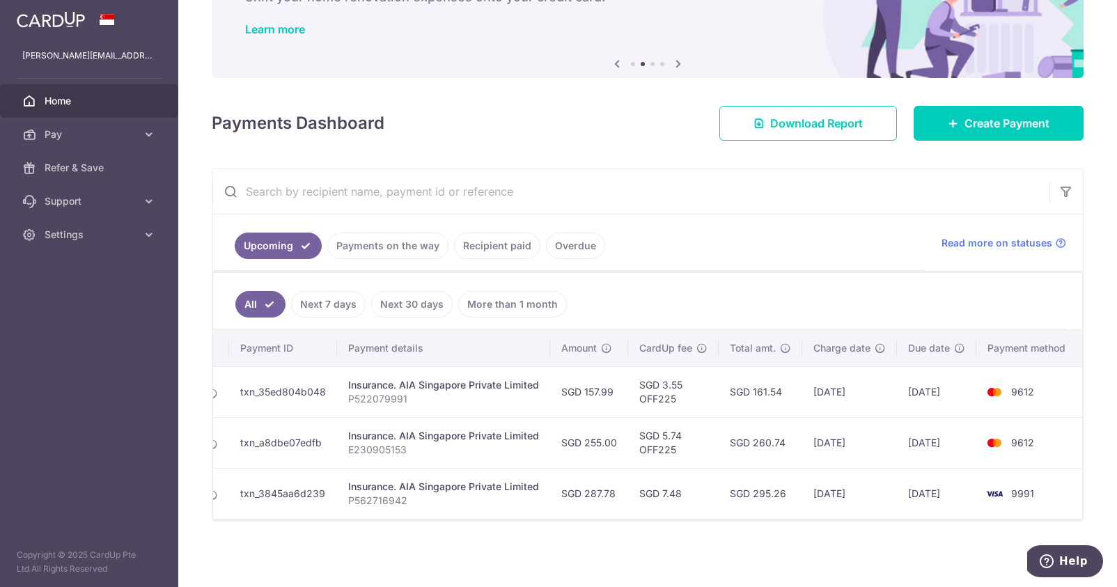
click at [426, 297] on link "Next 30 days" at bounding box center [412, 304] width 82 height 26
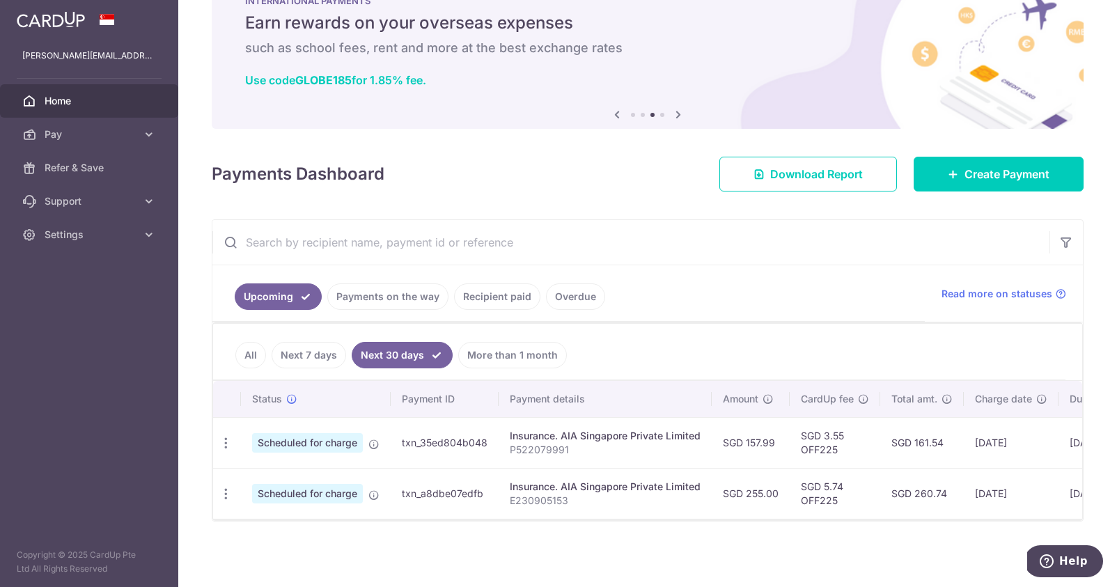
scroll to position [0, 0]
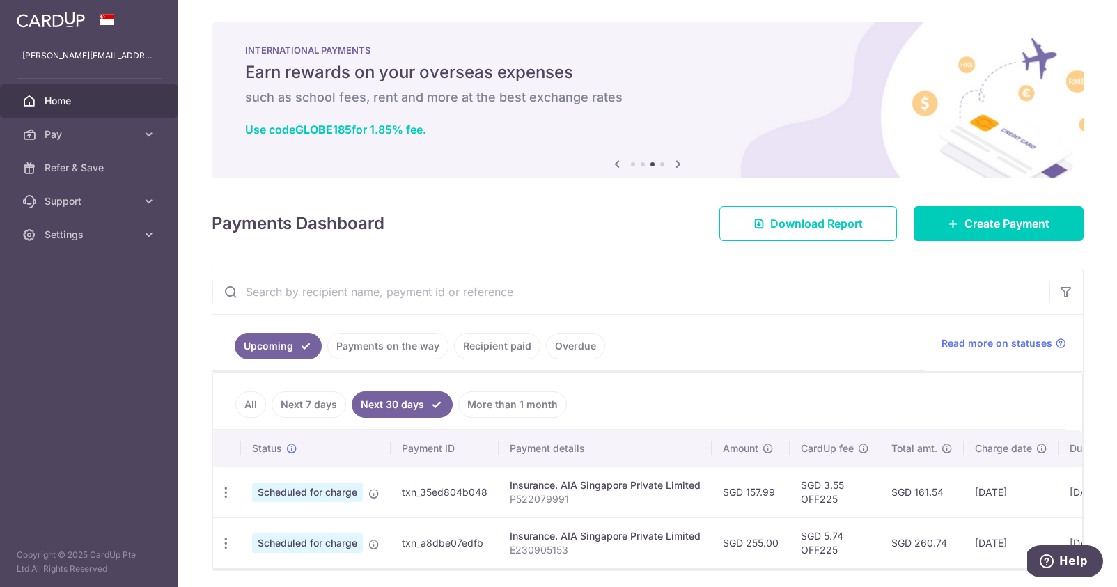
click at [75, 67] on div "[PERSON_NAME][EMAIL_ADDRESS][DOMAIN_NAME]" at bounding box center [89, 55] width 178 height 33
click at [77, 61] on p "[PERSON_NAME][EMAIL_ADDRESS][DOMAIN_NAME]" at bounding box center [89, 56] width 134 height 14
click at [65, 231] on span "Settings" at bounding box center [91, 235] width 92 height 14
click at [68, 312] on link "Logout" at bounding box center [89, 301] width 178 height 33
